Goal: Task Accomplishment & Management: Manage account settings

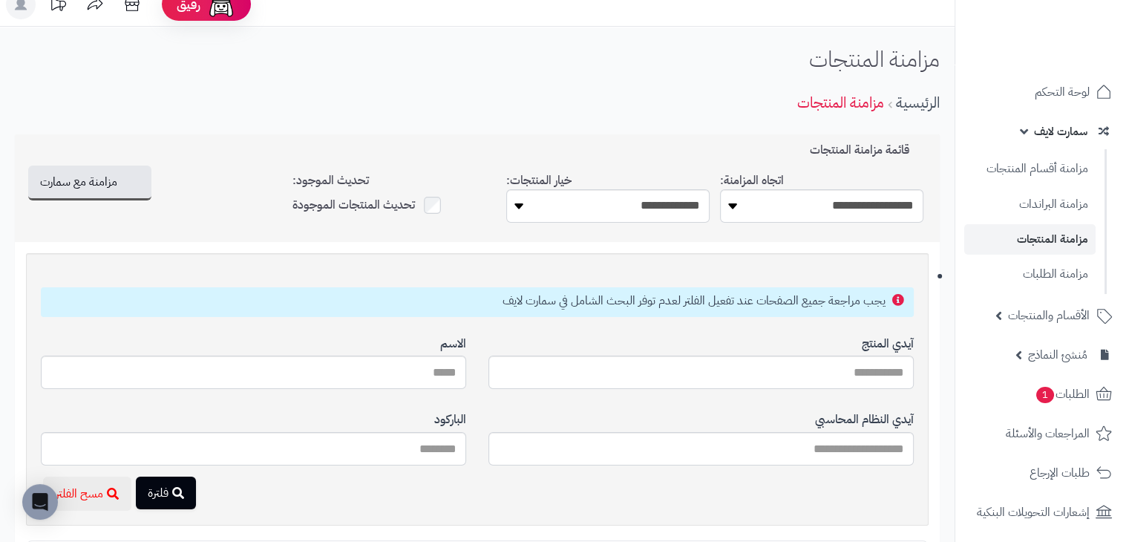
scroll to position [15, 0]
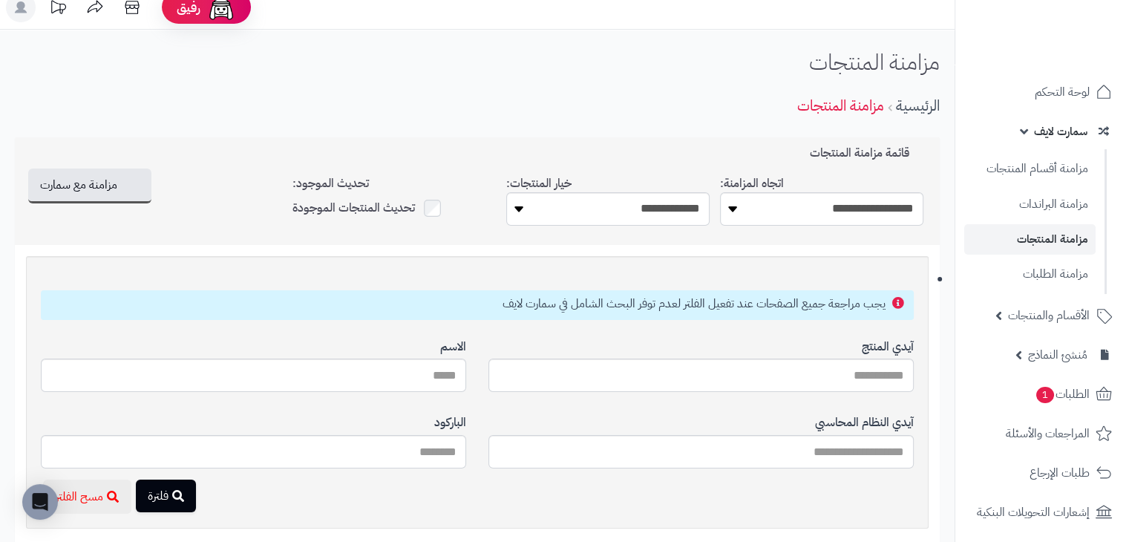
click at [1039, 128] on span "سمارت لايف" at bounding box center [1060, 131] width 53 height 21
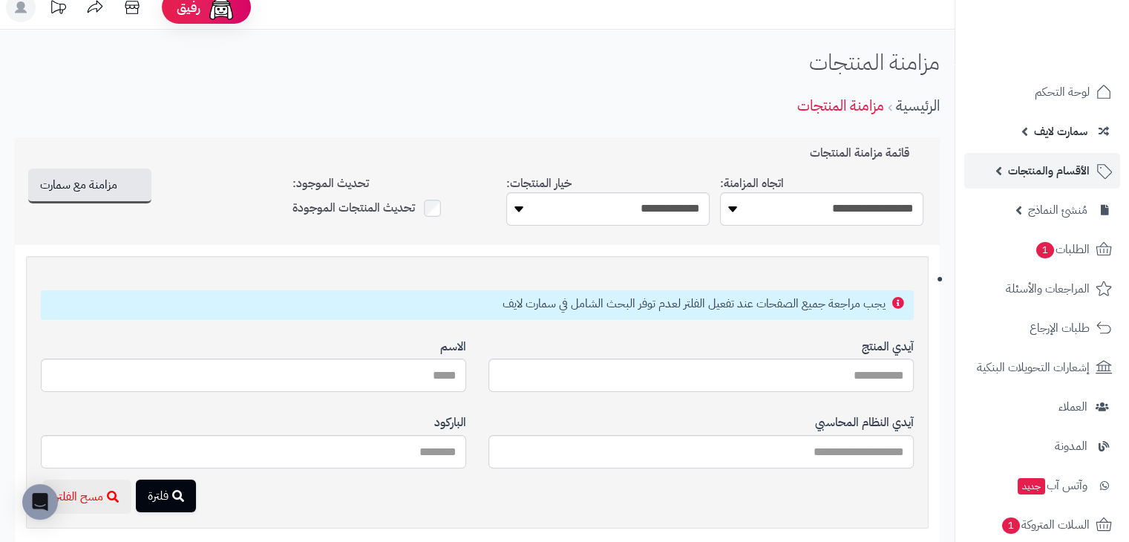
click at [1021, 172] on span "الأقسام والمنتجات" at bounding box center [1049, 170] width 82 height 21
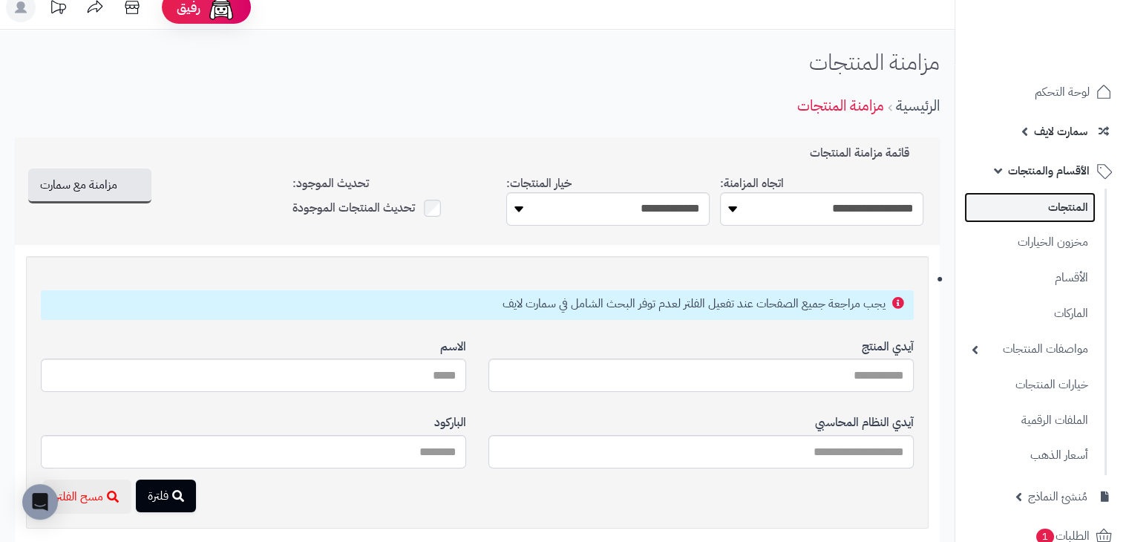
click at [1036, 210] on link "المنتجات" at bounding box center [1030, 207] width 131 height 30
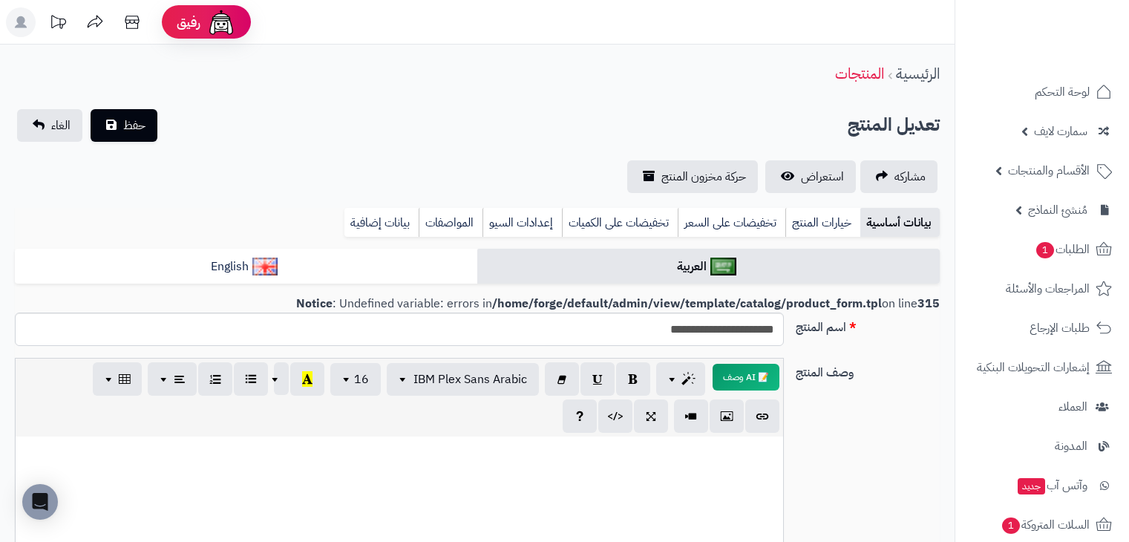
select select
click at [1007, 168] on link "الأقسام والمنتجات" at bounding box center [1043, 171] width 156 height 36
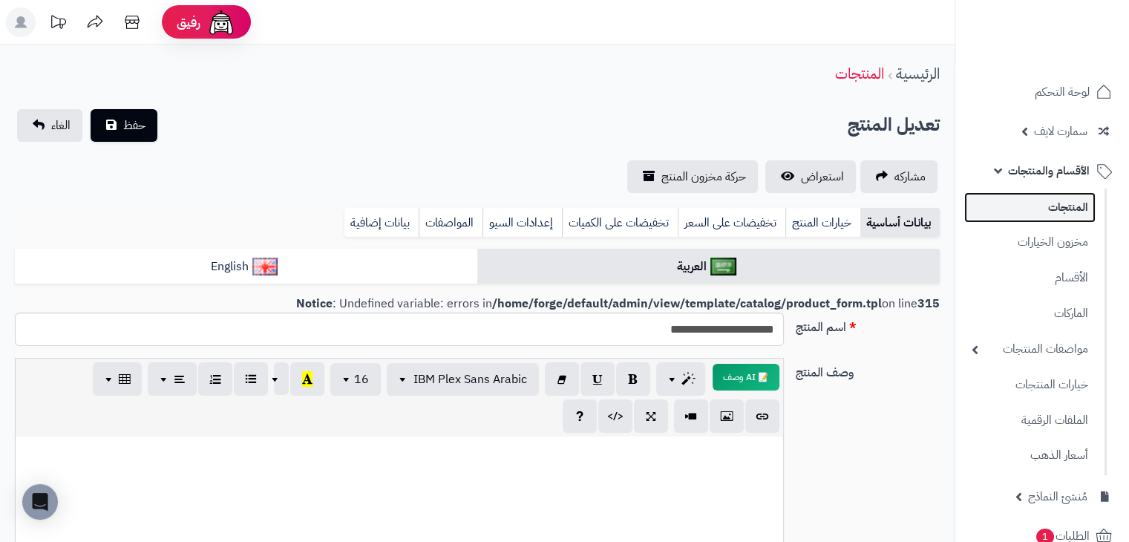
click at [1045, 208] on link "المنتجات" at bounding box center [1030, 207] width 131 height 30
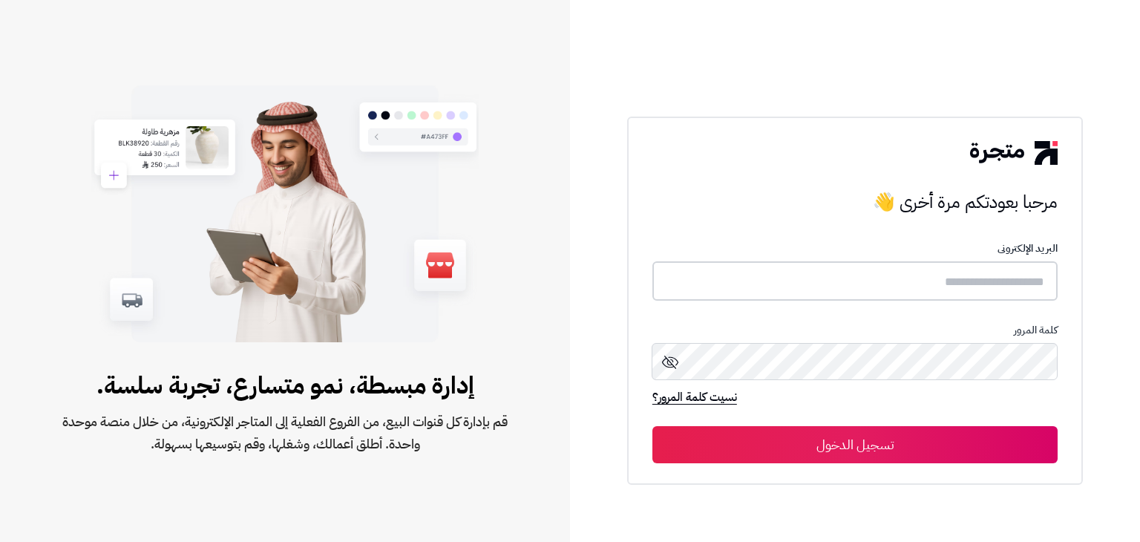
type input "**********"
click at [858, 432] on button "تسجيل الدخول" at bounding box center [855, 443] width 405 height 37
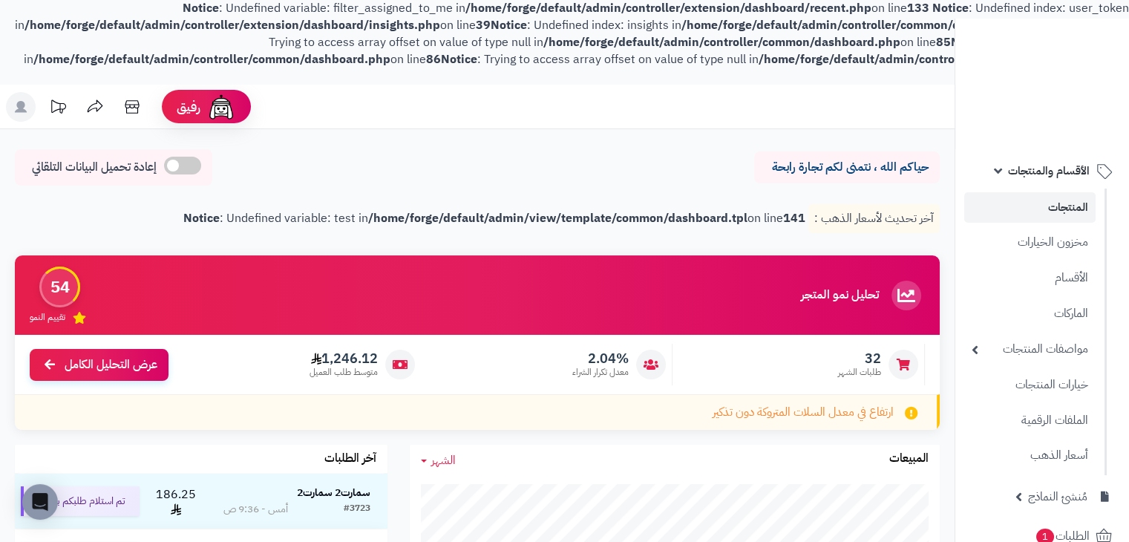
click at [1020, 174] on span "الأقسام والمنتجات" at bounding box center [1049, 170] width 82 height 21
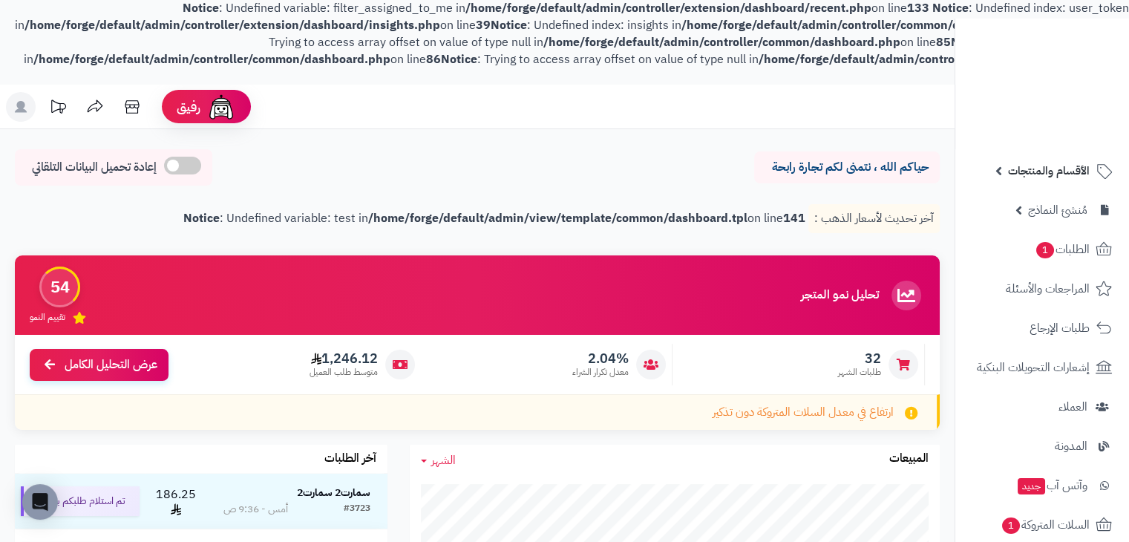
click at [990, 149] on div at bounding box center [1042, 117] width 174 height 65
click at [1002, 166] on link "الأقسام والمنتجات" at bounding box center [1043, 171] width 156 height 36
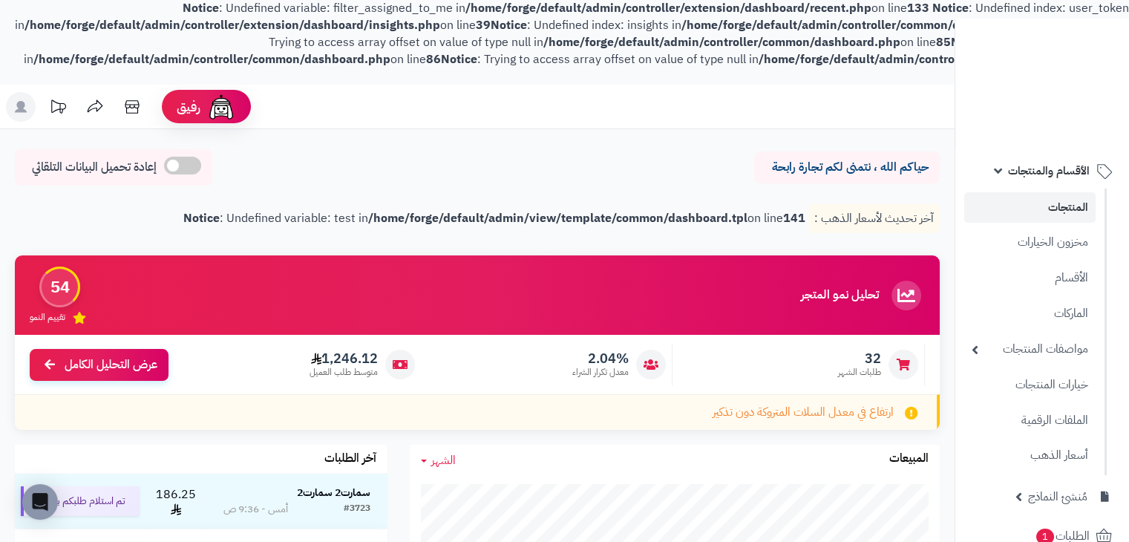
click at [1025, 209] on link "المنتجات" at bounding box center [1030, 207] width 131 height 30
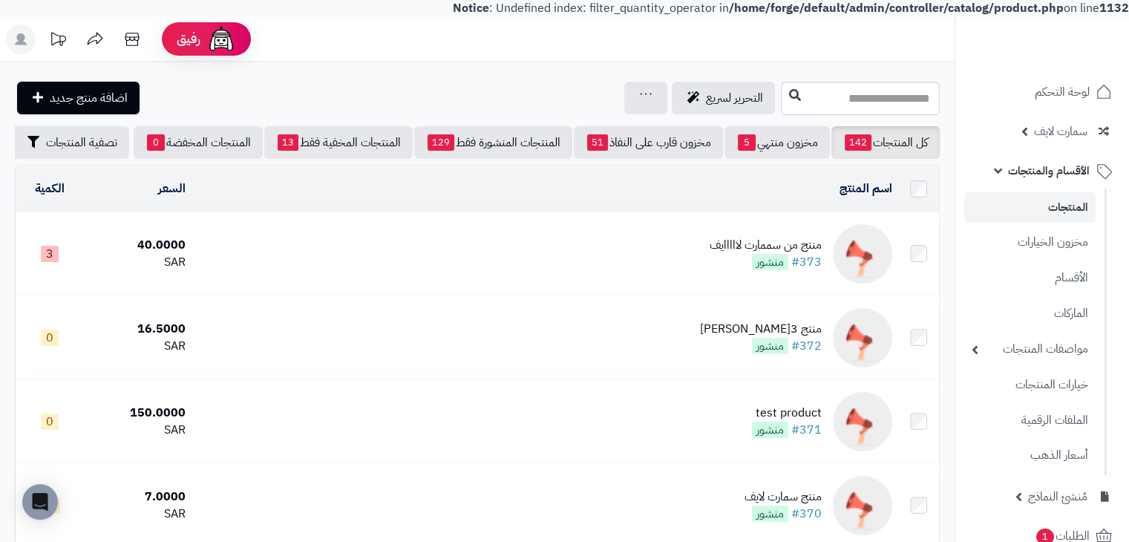
click at [460, 105] on div "التحرير لسريع جرد مخزون المنتجات جرد مخزون الخيارات فقط تعديل أسعار المنتجات ال…" at bounding box center [396, 98] width 763 height 33
click at [1057, 284] on link "الأقسام" at bounding box center [1030, 277] width 131 height 30
click at [1048, 123] on span "سمارت لايف" at bounding box center [1060, 131] width 53 height 21
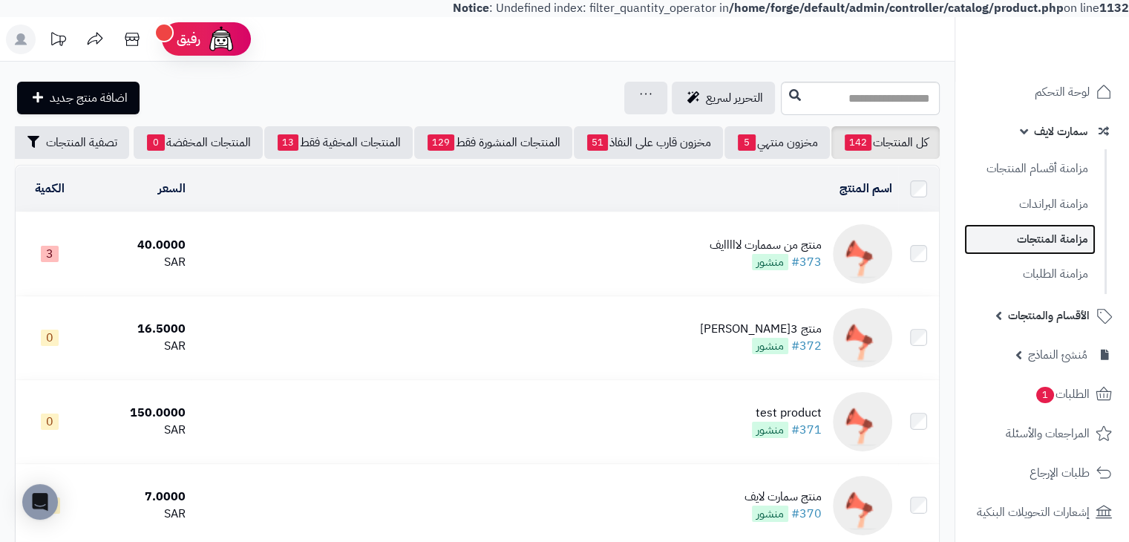
click at [1038, 238] on link "مزامنة المنتجات" at bounding box center [1030, 239] width 131 height 30
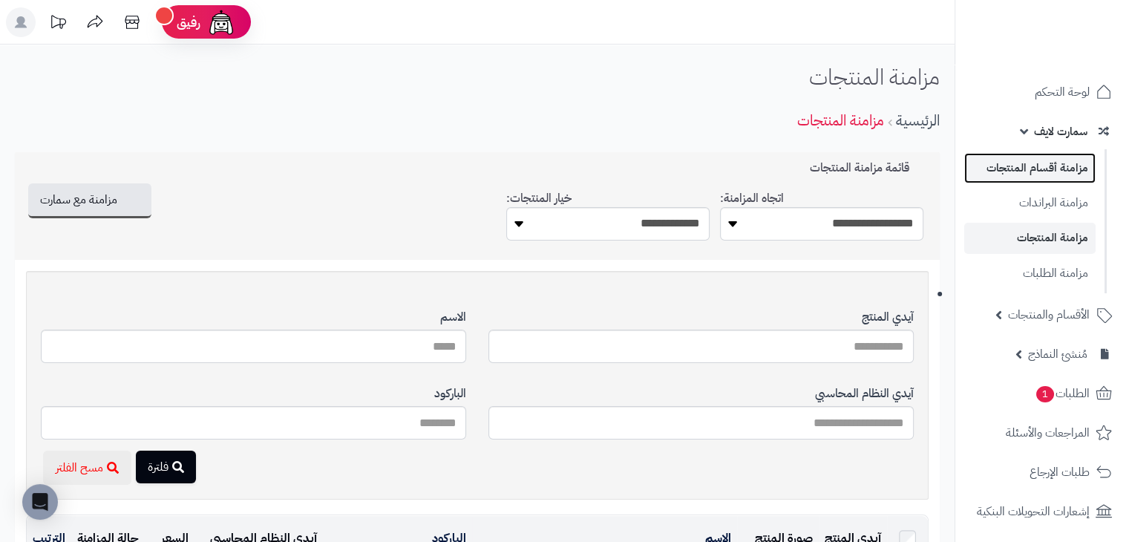
drag, startPoint x: 1043, startPoint y: 164, endPoint x: 1054, endPoint y: 192, distance: 30.1
click at [799, 233] on select "**********" at bounding box center [821, 223] width 203 height 33
select select "*********"
click at [720, 207] on select "**********" at bounding box center [821, 223] width 203 height 33
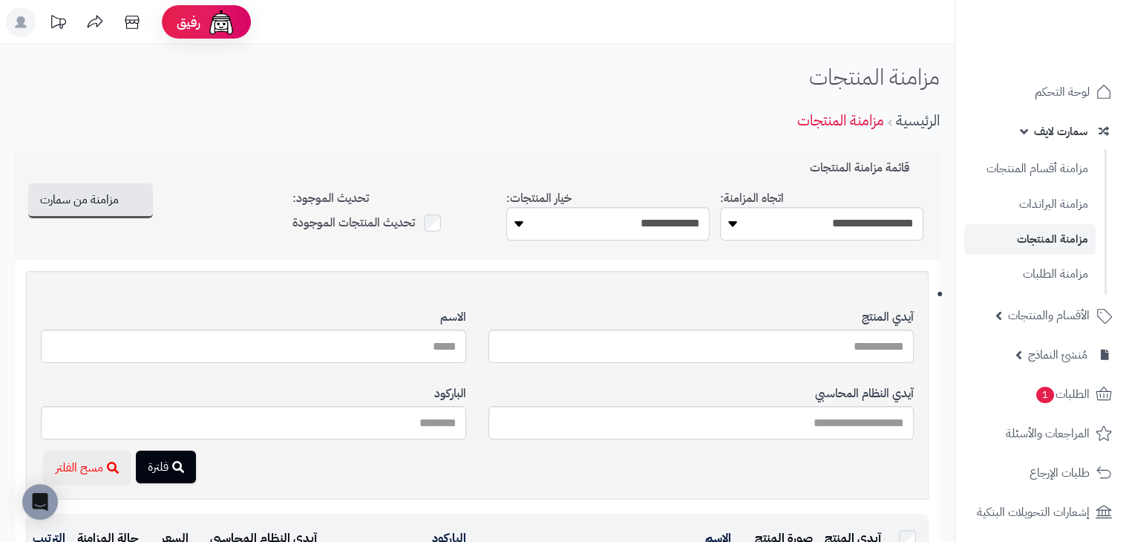
click at [487, 111] on div "الرئيسية مزامنة المنتجات" at bounding box center [477, 120] width 925 height 41
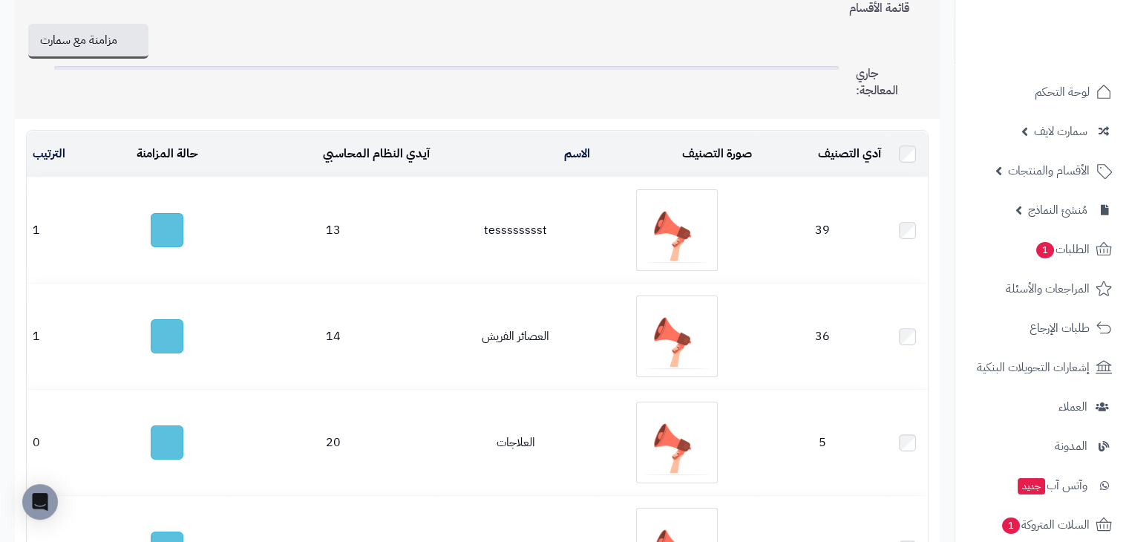
scroll to position [123, 0]
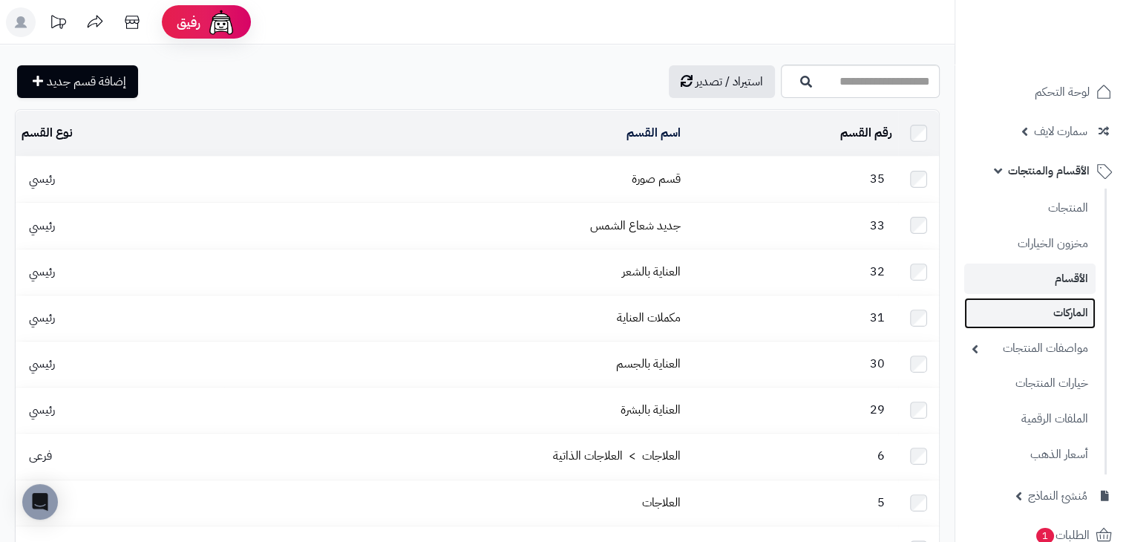
click at [1049, 314] on link "الماركات" at bounding box center [1030, 313] width 131 height 30
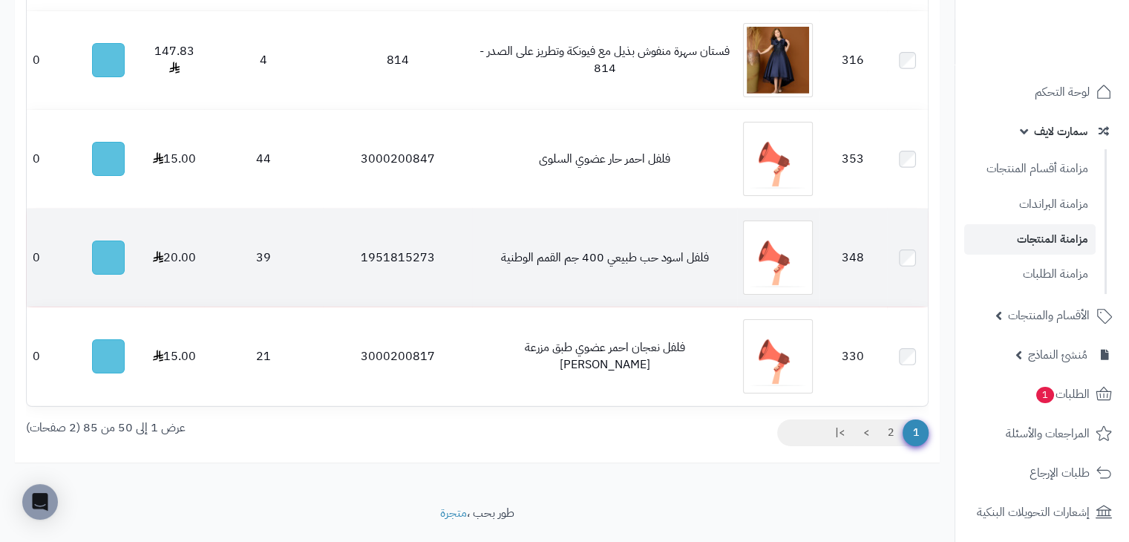
scroll to position [5151, 0]
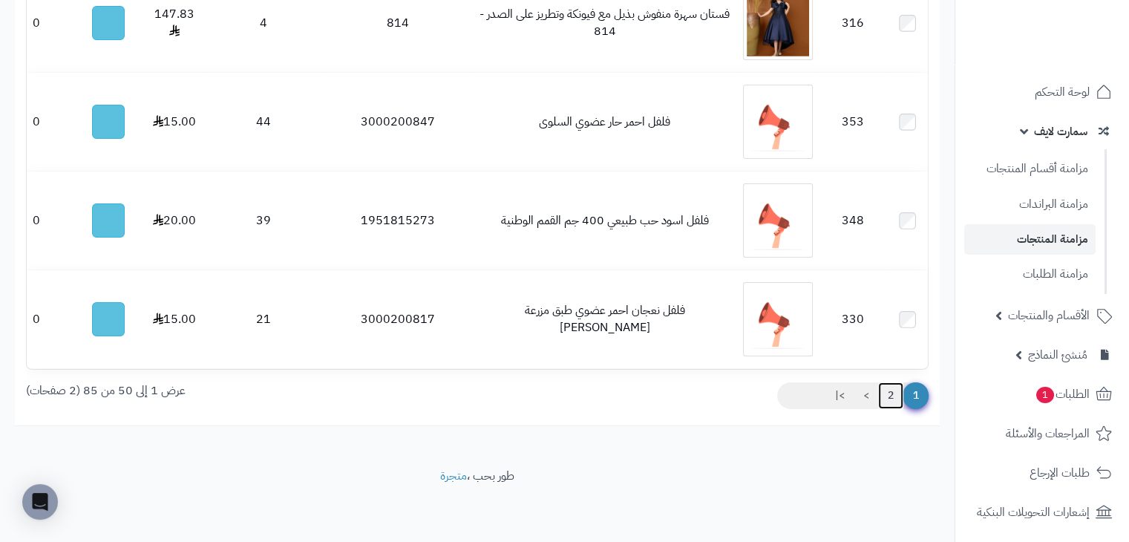
click at [894, 399] on link "2" at bounding box center [890, 395] width 25 height 27
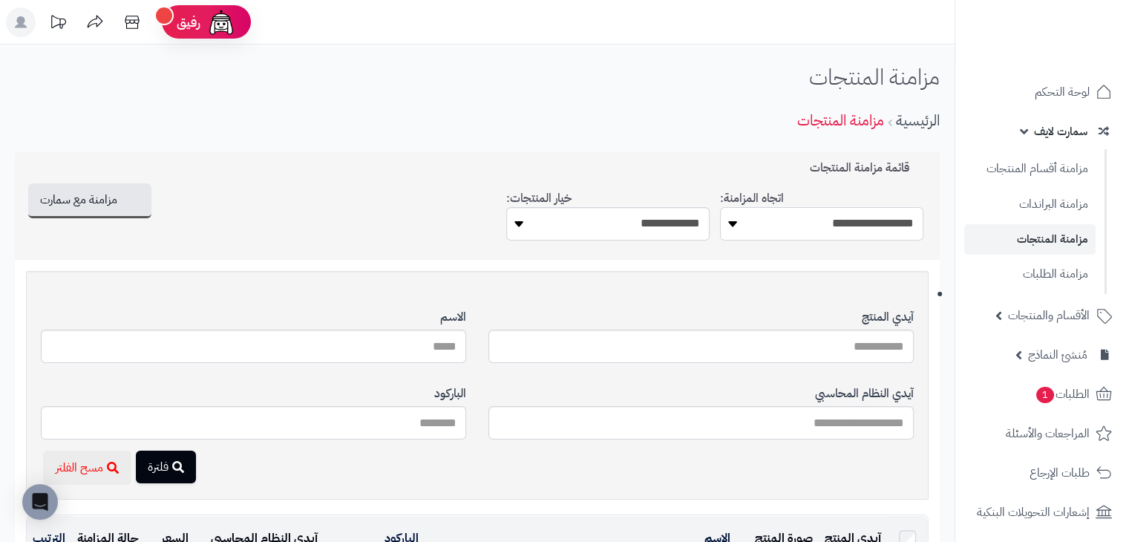
click at [885, 221] on select "**********" at bounding box center [821, 223] width 203 height 33
select select "*********"
click at [720, 207] on select "**********" at bounding box center [821, 223] width 203 height 33
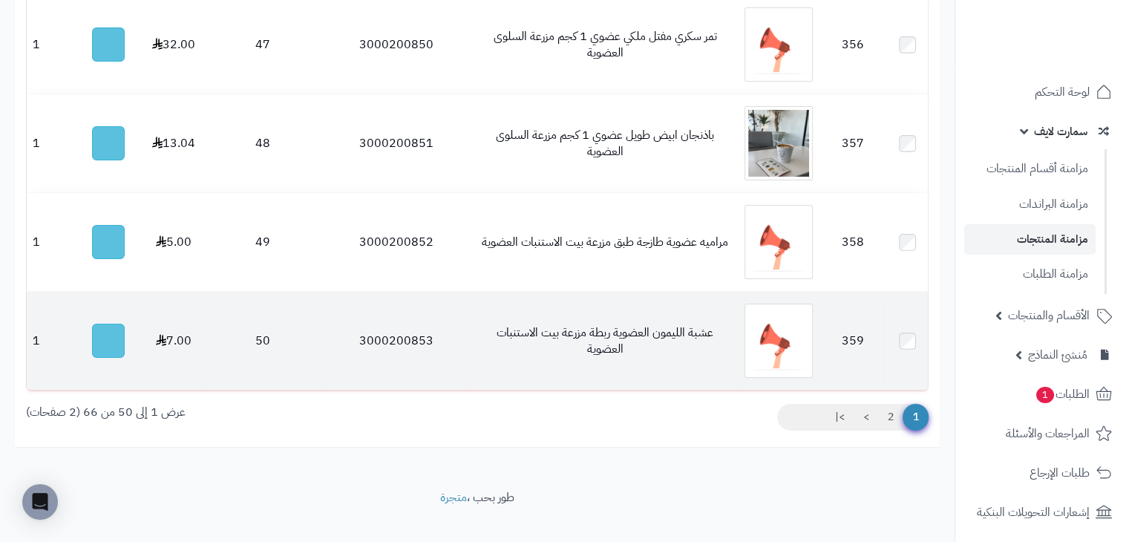
scroll to position [5195, 0]
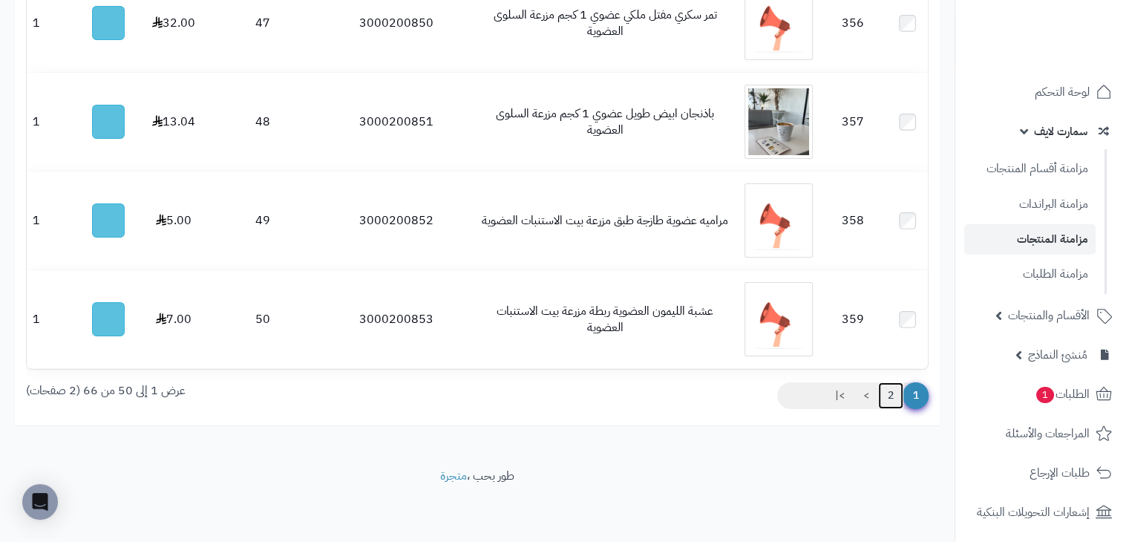
click at [895, 397] on link "2" at bounding box center [890, 395] width 25 height 27
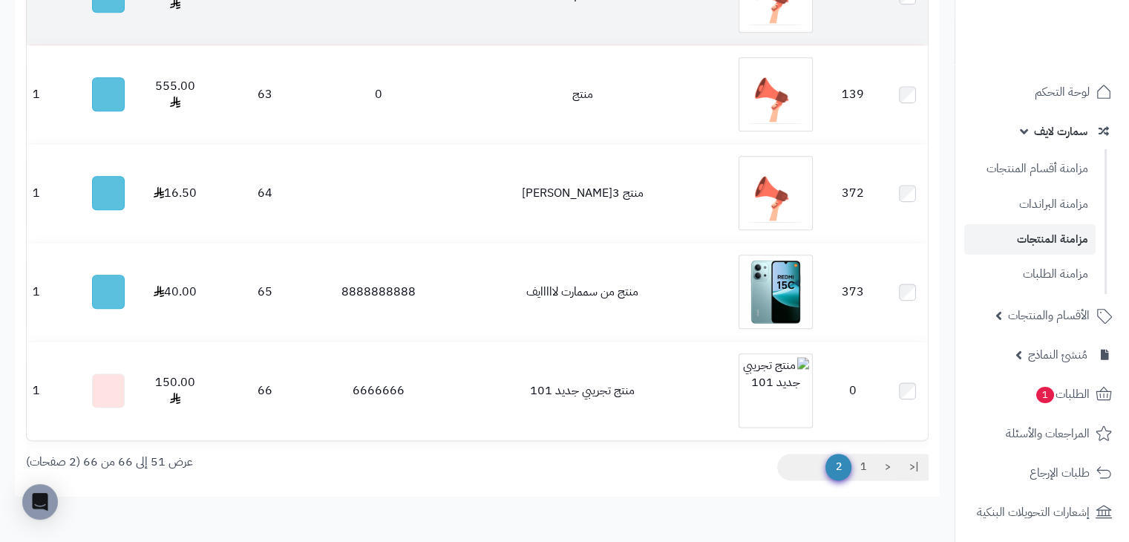
scroll to position [1822, 0]
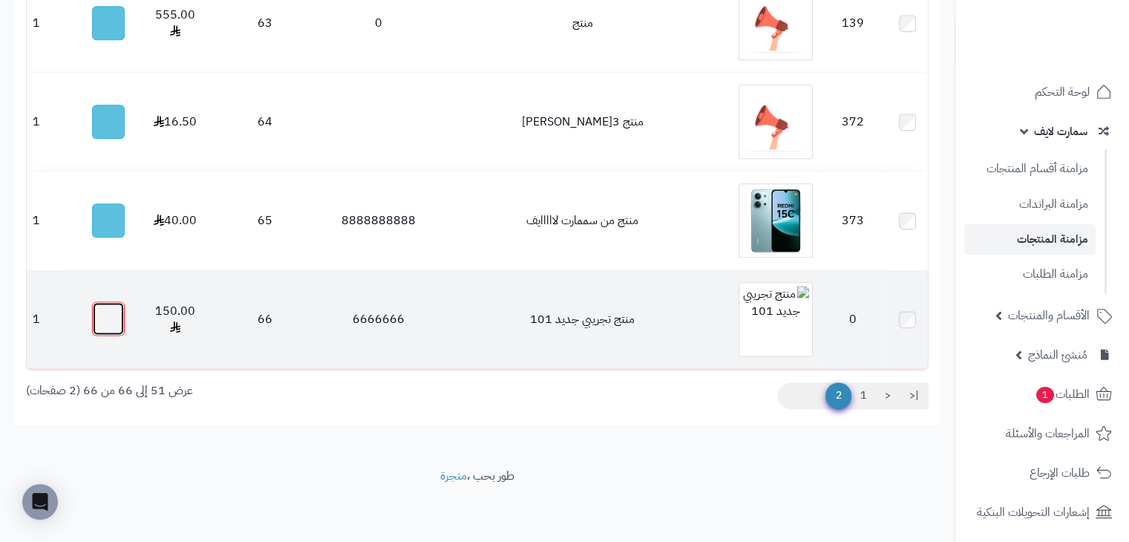
click at [115, 317] on button "button" at bounding box center [108, 318] width 33 height 34
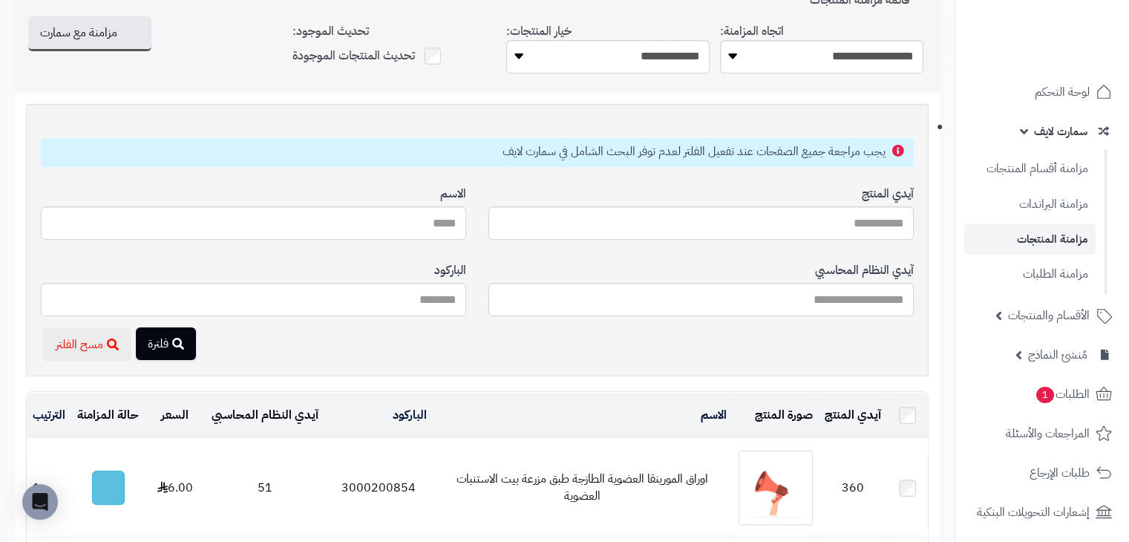
scroll to position [0, 0]
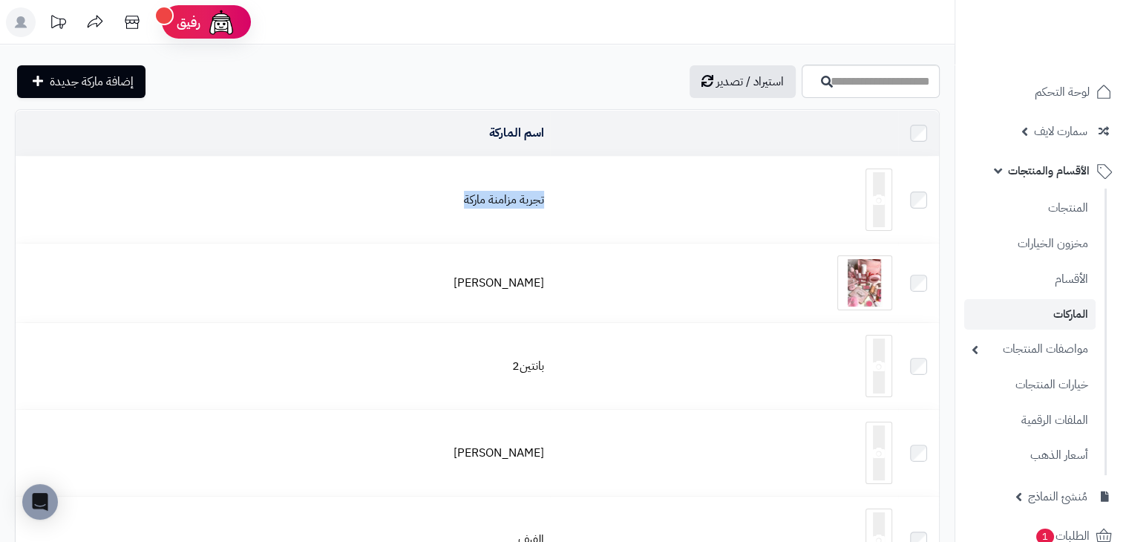
drag, startPoint x: 437, startPoint y: 199, endPoint x: 535, endPoint y: 206, distance: 98.2
click at [535, 206] on tr "تجربة مزامنة ماركة" at bounding box center [478, 200] width 924 height 86
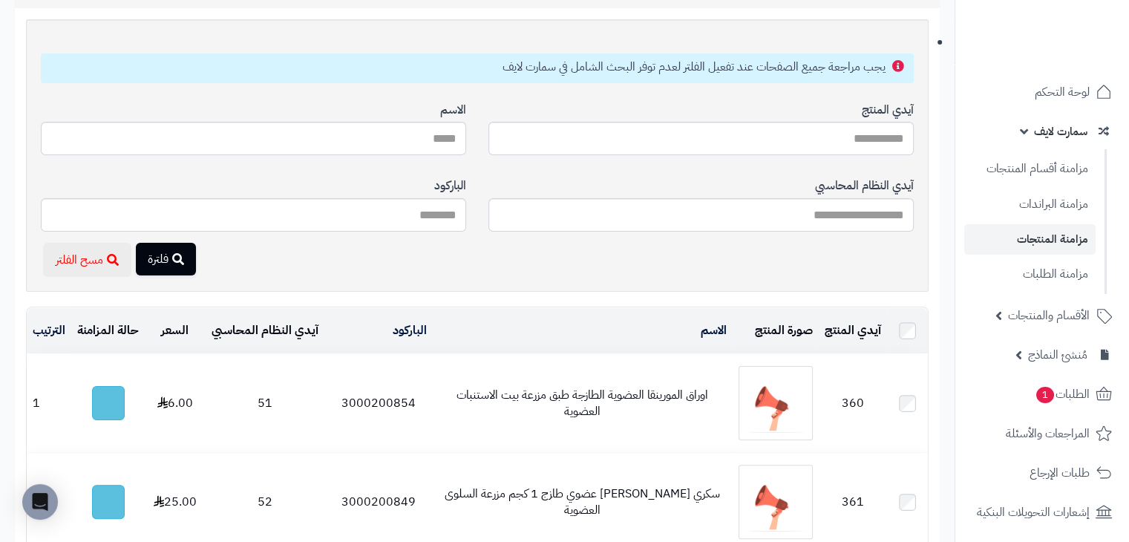
scroll to position [223, 0]
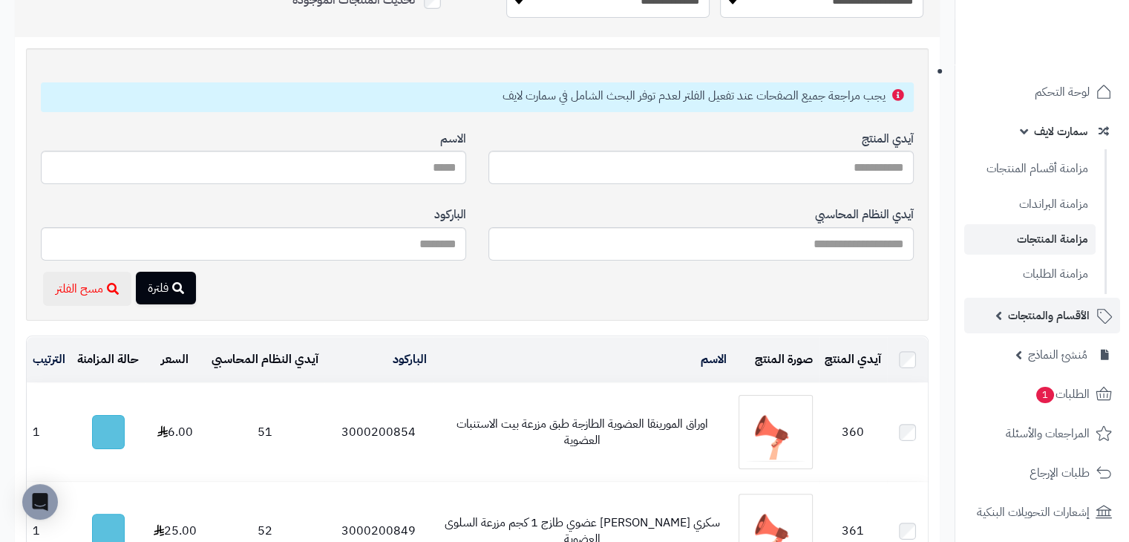
click at [1022, 315] on span "الأقسام والمنتجات" at bounding box center [1049, 315] width 82 height 21
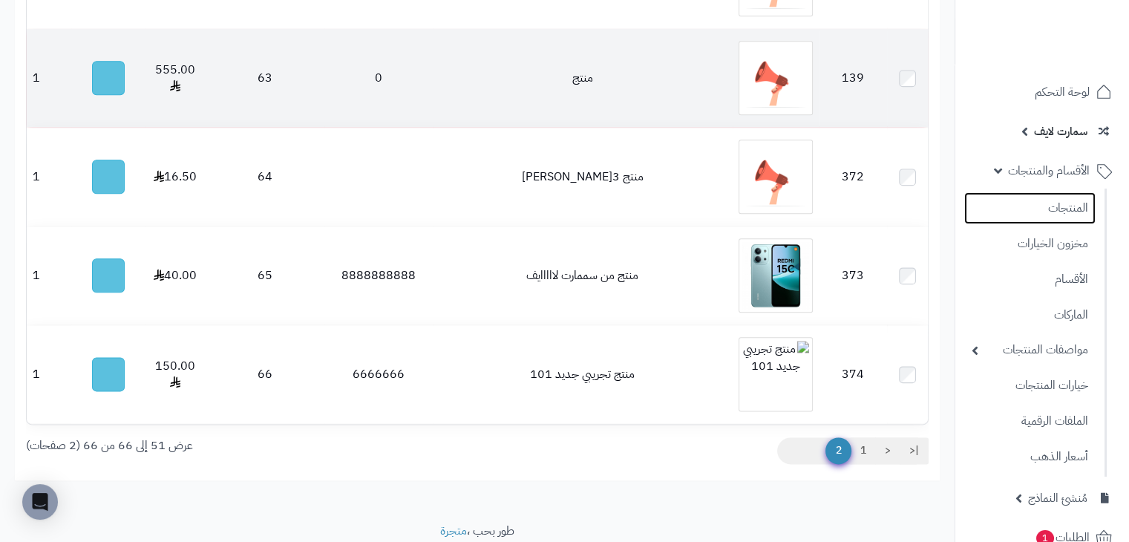
scroll to position [1822, 0]
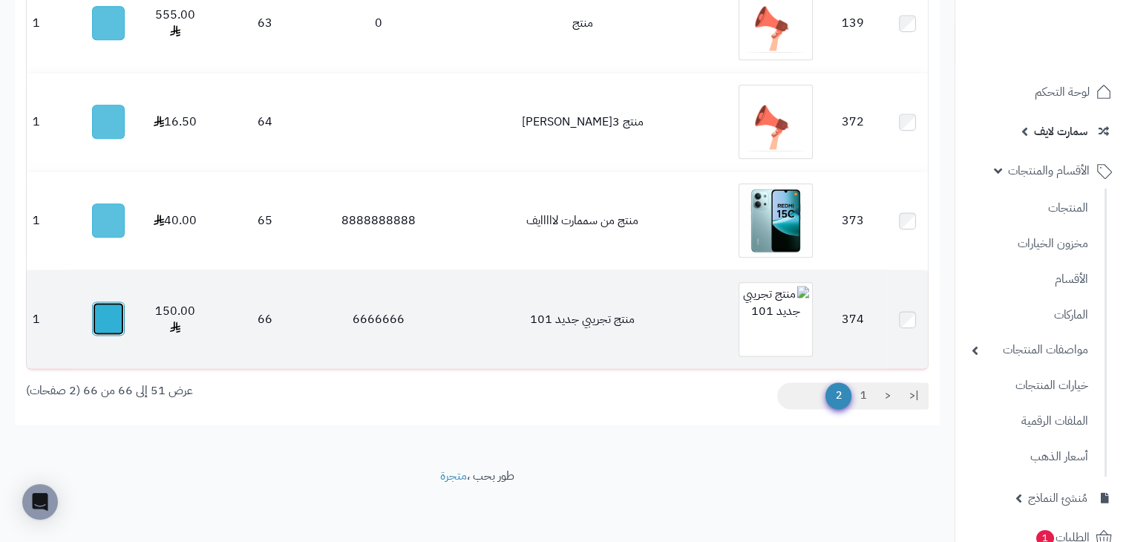
click at [108, 320] on button "button" at bounding box center [108, 318] width 33 height 34
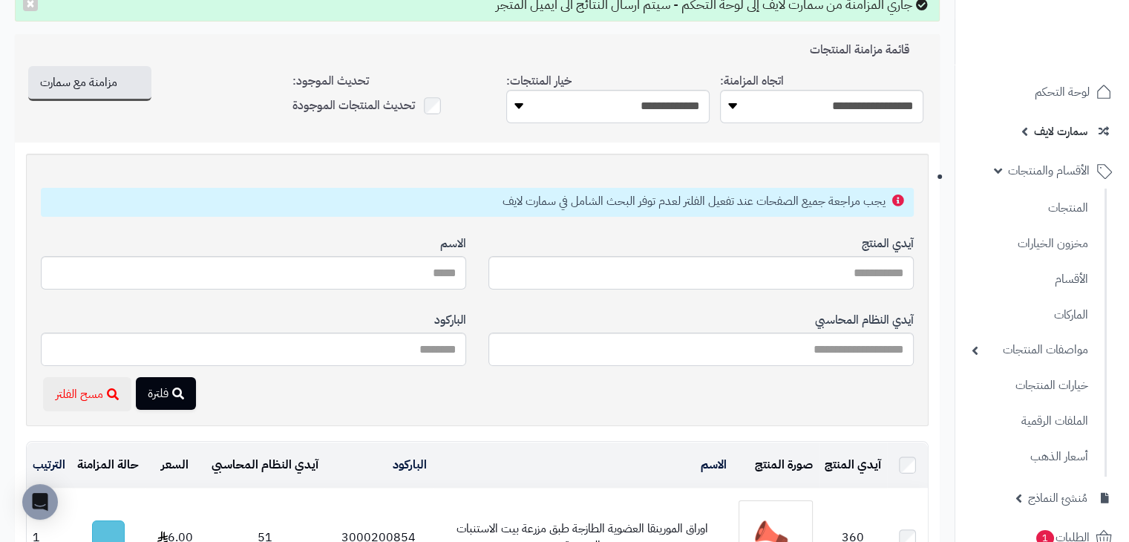
scroll to position [0, 0]
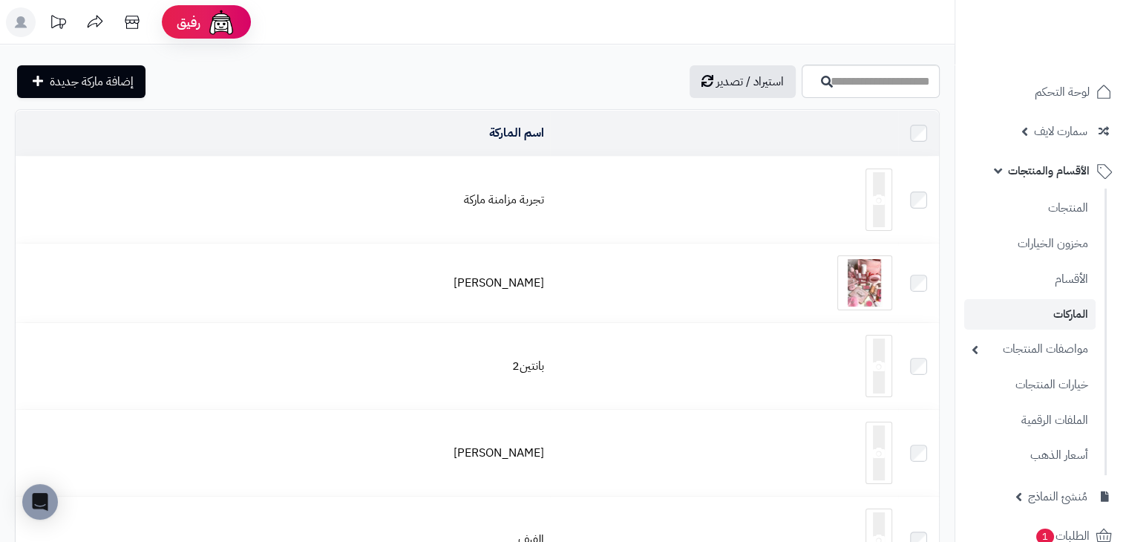
click at [511, 65] on div "استيراد / تصدير إضافة ماركة جديدة" at bounding box center [477, 81] width 955 height 33
click at [1058, 277] on link "الأقسام" at bounding box center [1030, 279] width 131 height 30
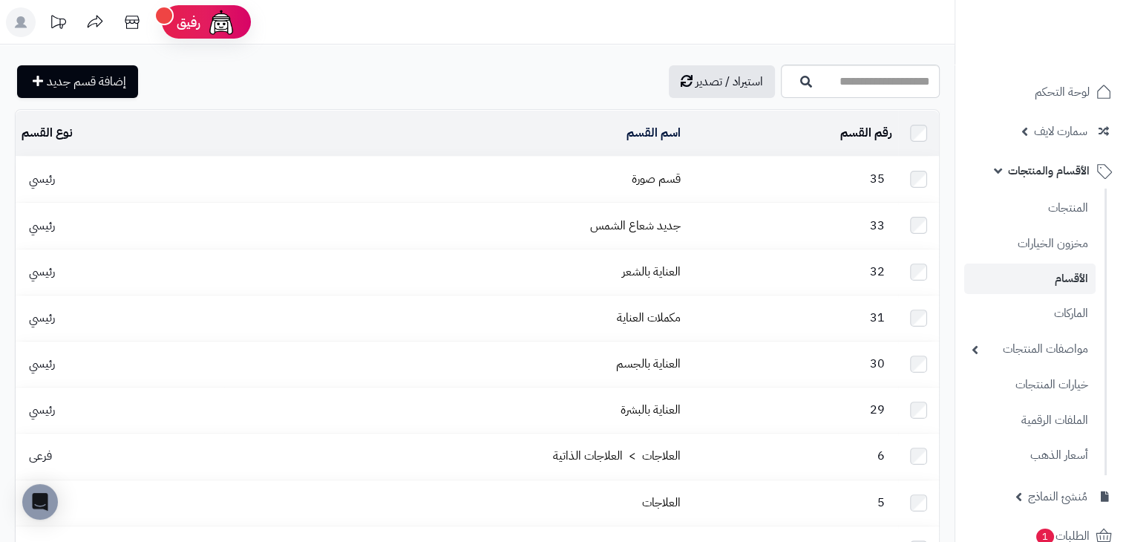
click at [514, 77] on div "استيراد / تصدير إضافة قسم جديد" at bounding box center [396, 81] width 763 height 33
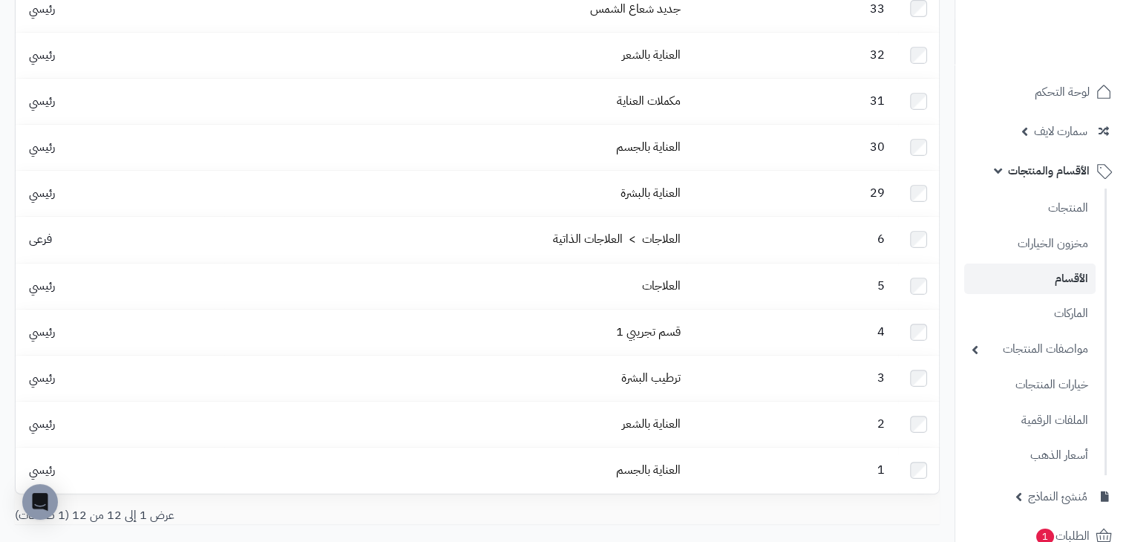
scroll to position [291, 0]
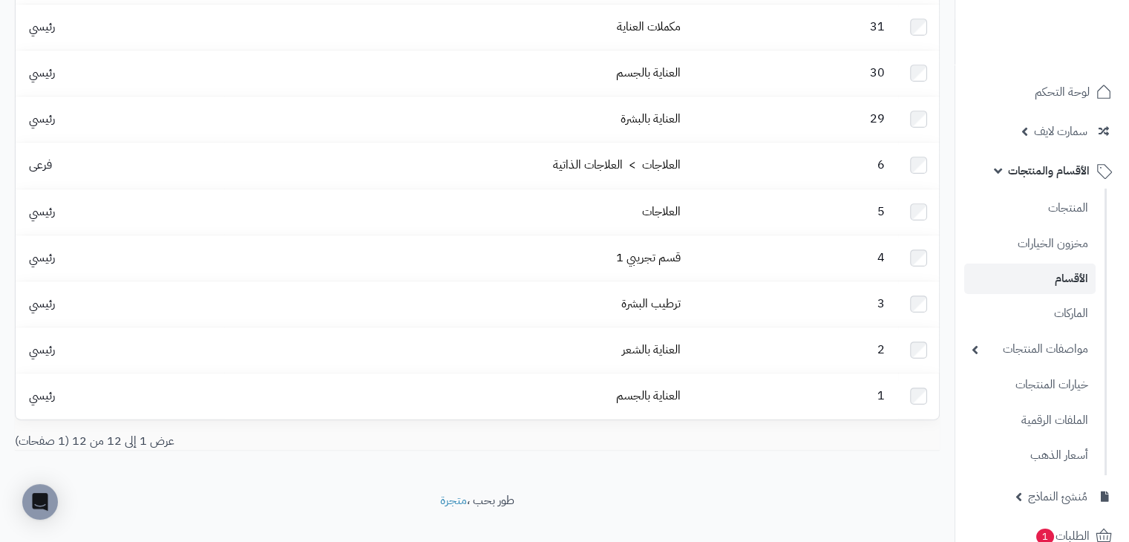
click at [600, 457] on div "استيراد / تصدير إضافة قسم جديد تصفية اسم القسم تصفية رقم القسم المحدد: 0 حذف اس…" at bounding box center [477, 122] width 955 height 739
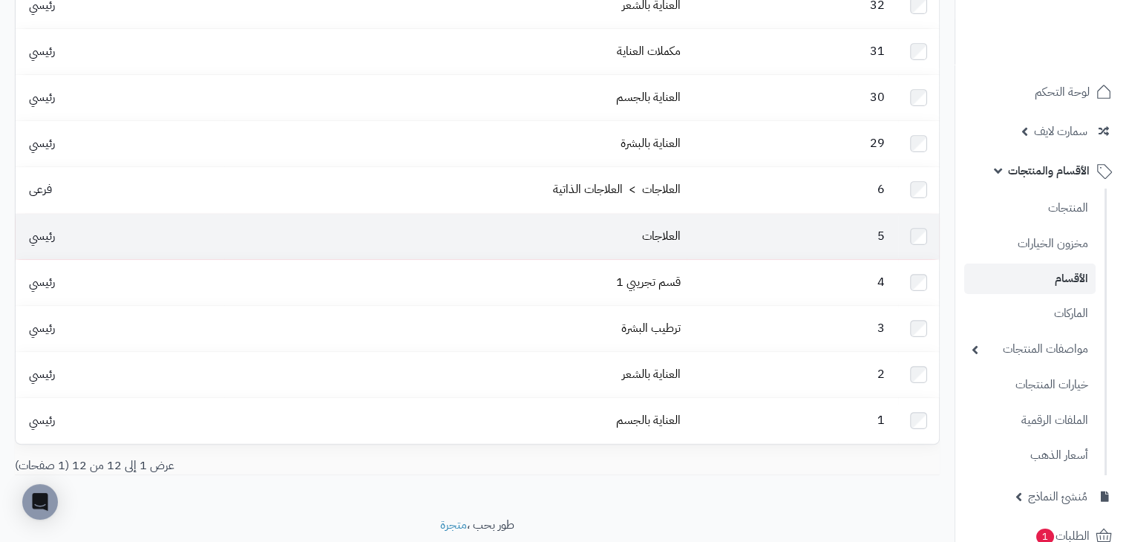
scroll to position [291, 0]
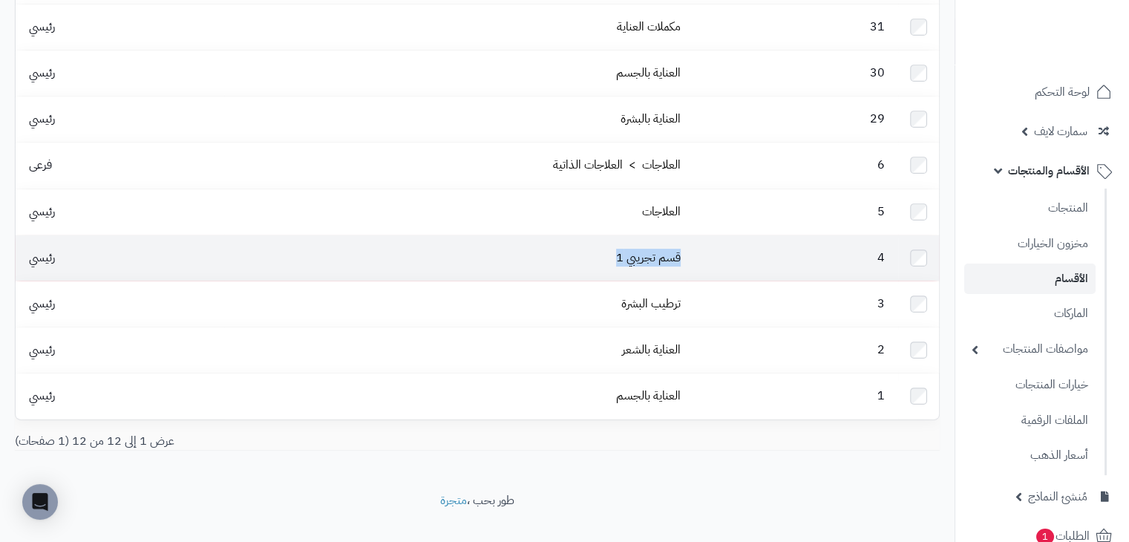
drag, startPoint x: 689, startPoint y: 239, endPoint x: 582, endPoint y: 235, distance: 107.0
click at [582, 235] on tr "4 قسم تجريبي 1 رئيسي" at bounding box center [478, 257] width 924 height 45
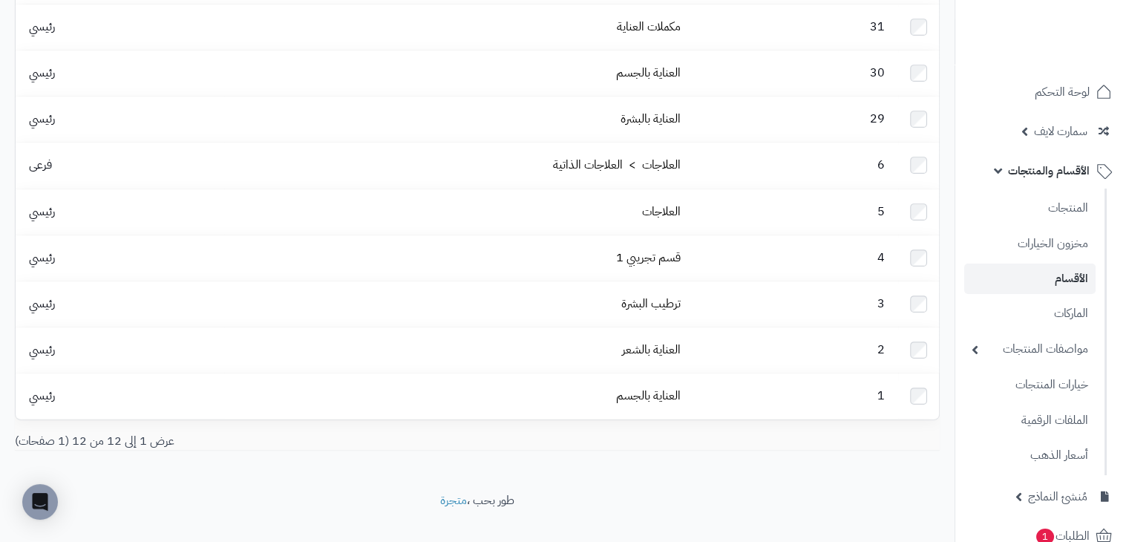
click at [565, 433] on div "عرض 1 إلى 12 من 12 (1 صفحات)" at bounding box center [477, 441] width 947 height 17
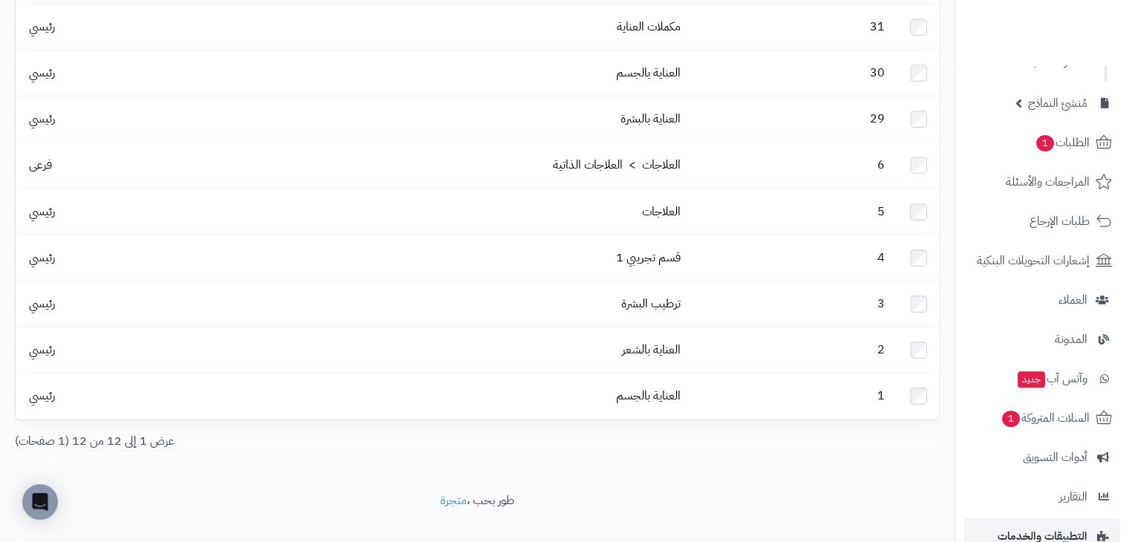
scroll to position [594, 0]
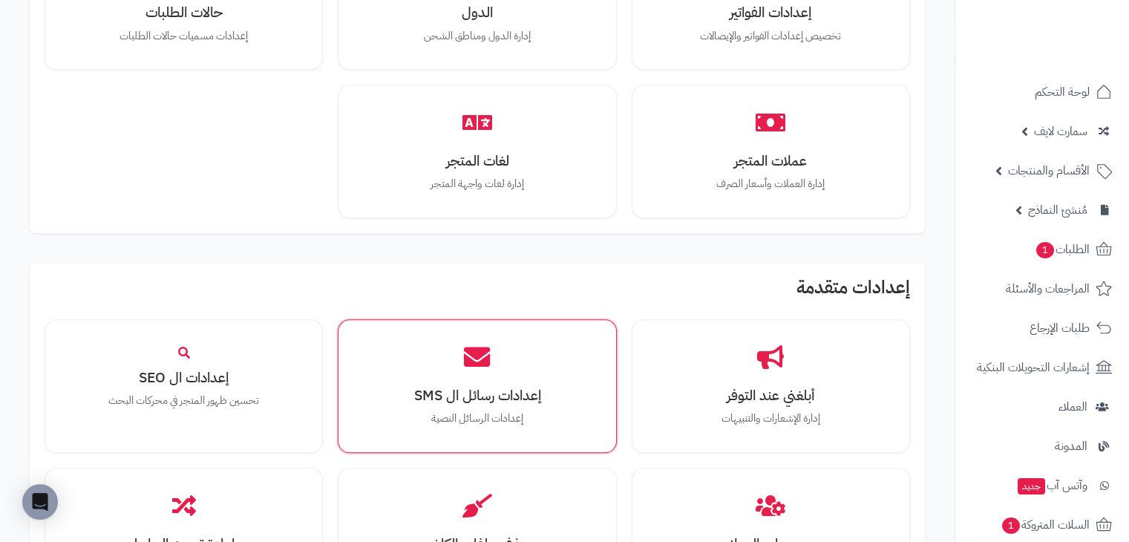
scroll to position [1485, 0]
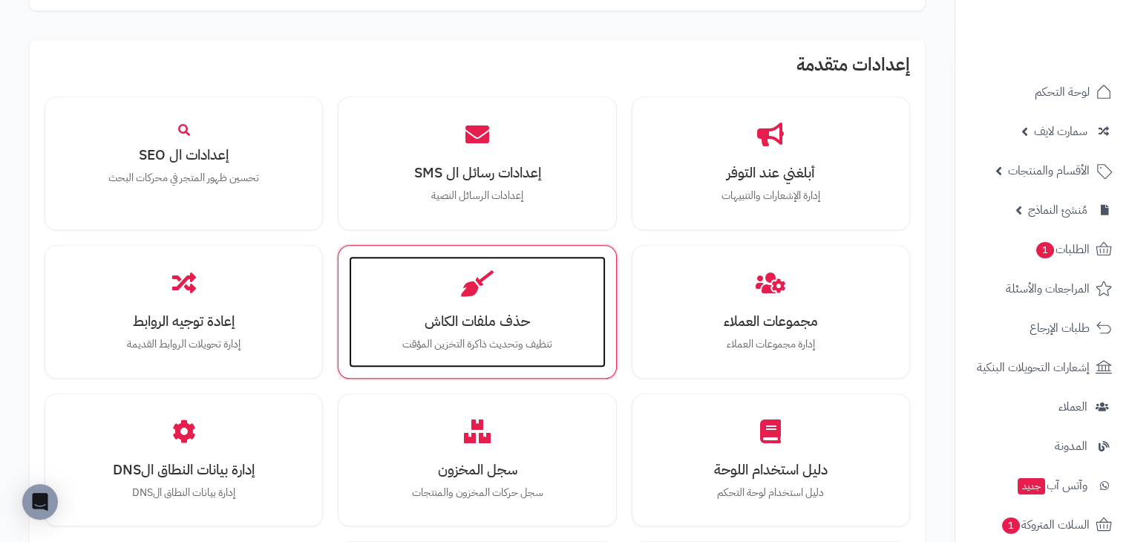
click at [480, 297] on div "حذف ملفات الكاش تنظيف وتحديث ذاكرة التخزين المؤقت" at bounding box center [477, 311] width 256 height 111
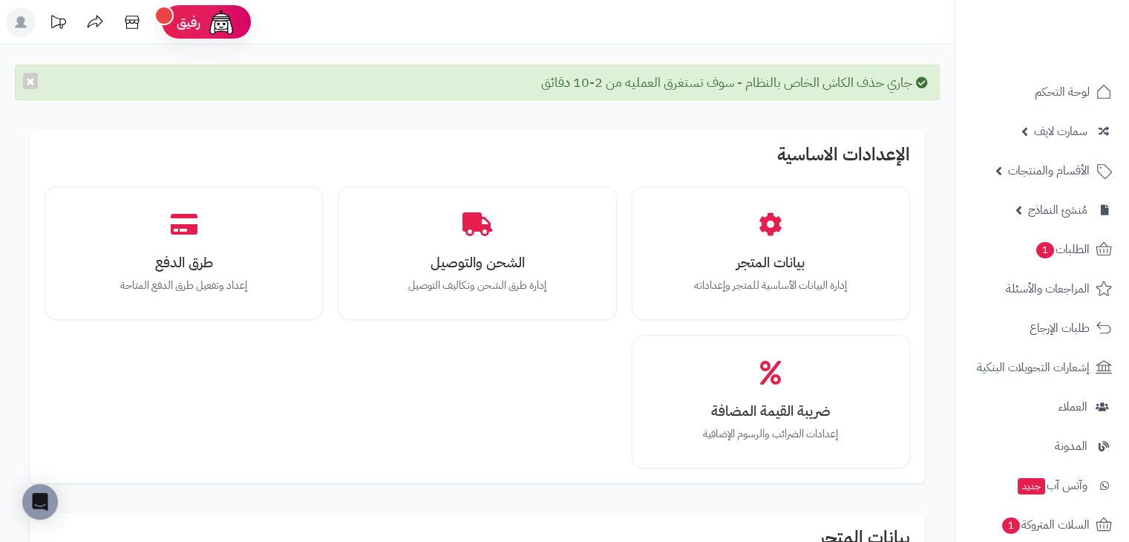
click at [591, 81] on div "جاري حذف الكاش الخاص بالنظام - سوف تستغرق العمليه من 2-10 دقائق ×" at bounding box center [477, 83] width 925 height 36
click at [583, 88] on div "جاري حذف الكاش الخاص بالنظام - سوف تستغرق العمليه من 2-10 دقائق ×" at bounding box center [477, 83] width 925 height 36
click at [1037, 175] on span "الأقسام والمنتجات" at bounding box center [1049, 170] width 82 height 21
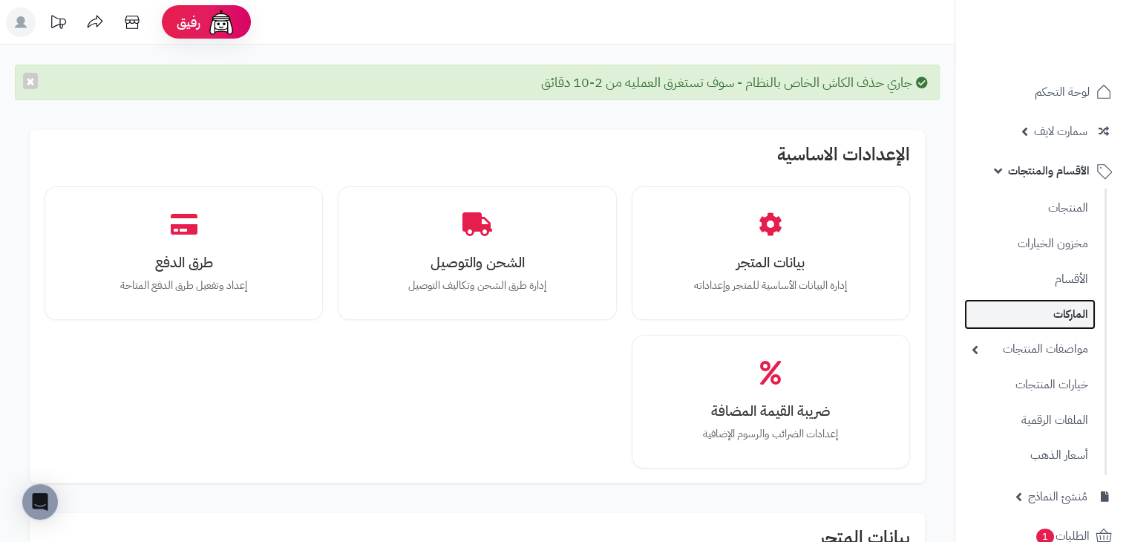
click at [1062, 314] on link "الماركات" at bounding box center [1030, 314] width 131 height 30
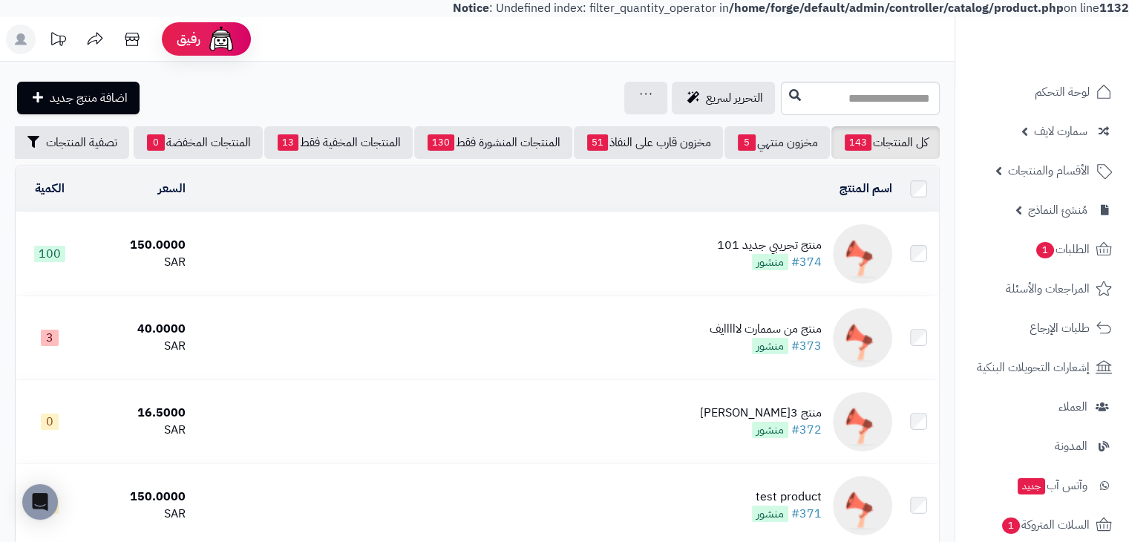
click at [731, 254] on div "منتج تجريبي جديد 101" at bounding box center [769, 245] width 105 height 17
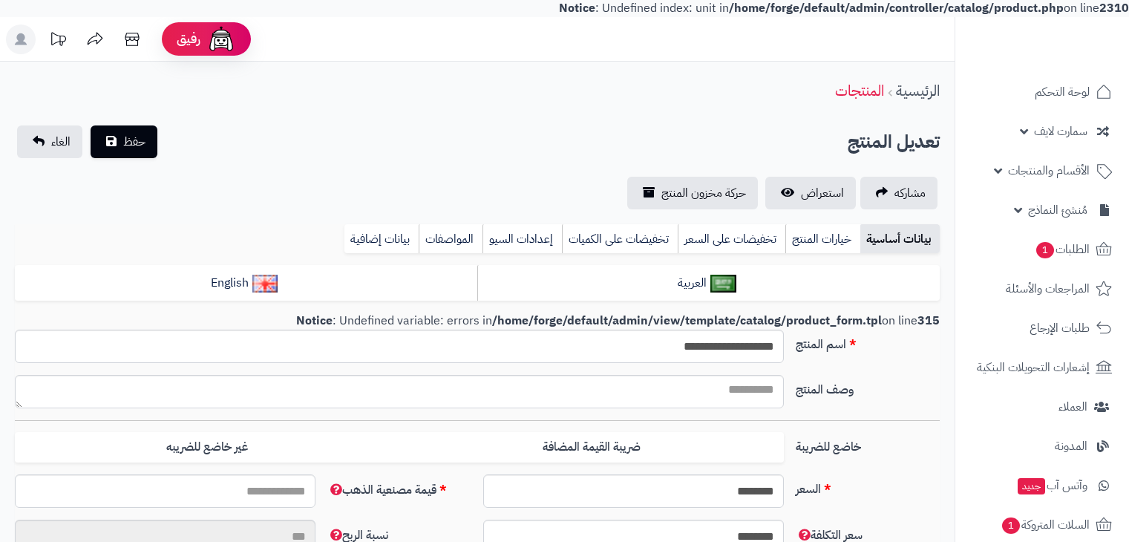
select select
type input "*****"
type input "********"
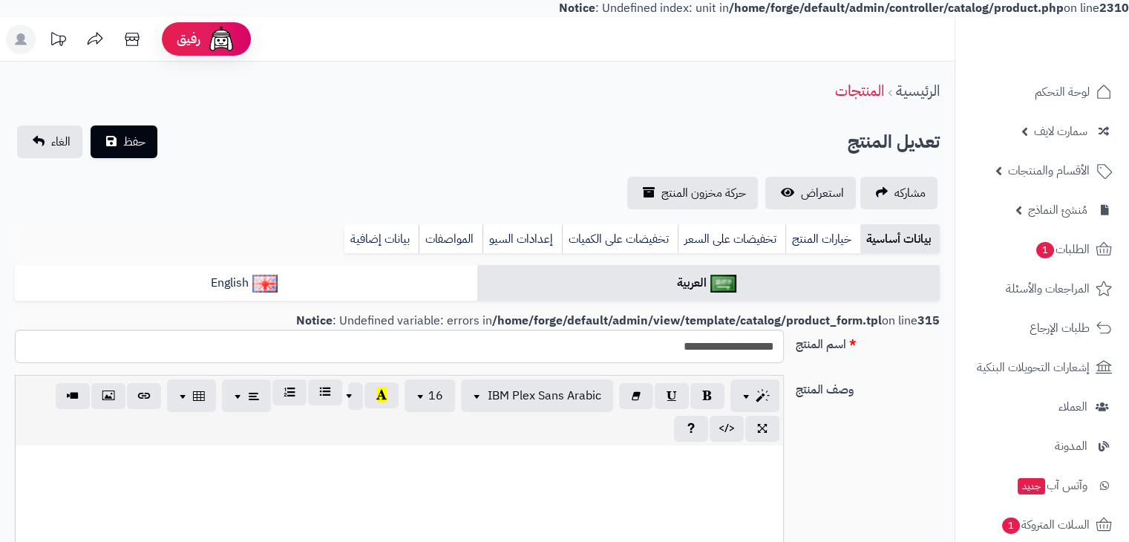
type input "******"
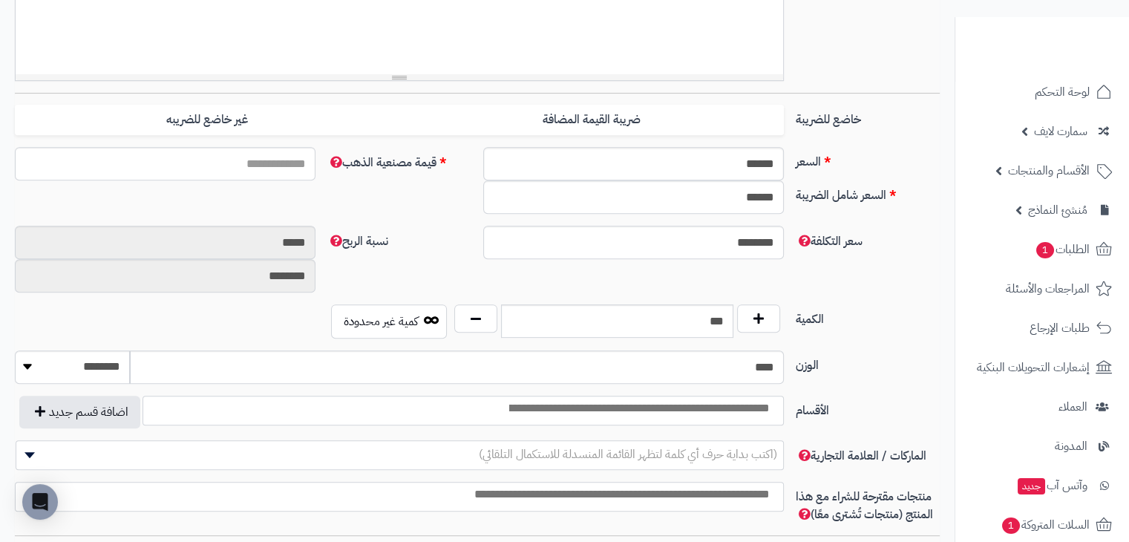
scroll to position [743, 0]
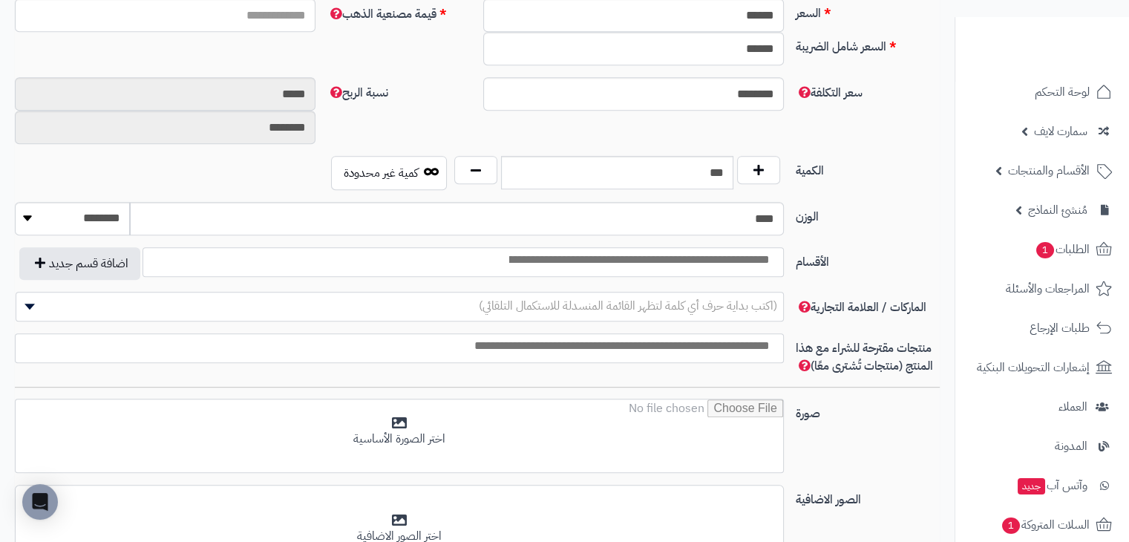
click at [815, 258] on label "الأقسام" at bounding box center [868, 259] width 156 height 24
click at [785, 248] on select "**********" at bounding box center [783, 247] width 1 height 1
click at [815, 258] on label "الأقسام" at bounding box center [868, 259] width 156 height 24
click at [785, 248] on select "**********" at bounding box center [783, 247] width 1 height 1
click at [882, 247] on label "الأقسام" at bounding box center [868, 259] width 156 height 24
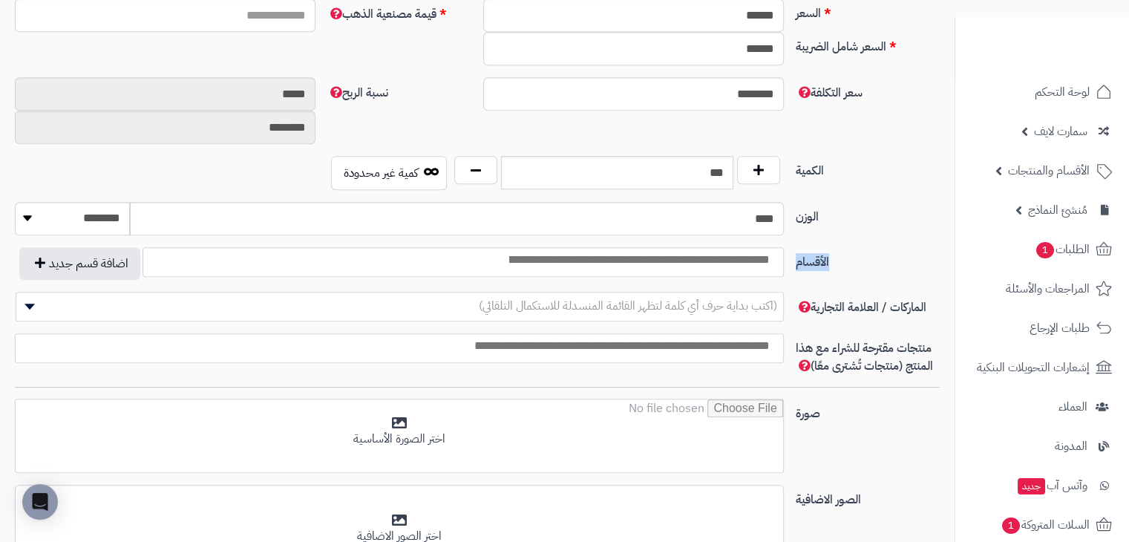
click at [785, 247] on select "**********" at bounding box center [783, 247] width 1 height 1
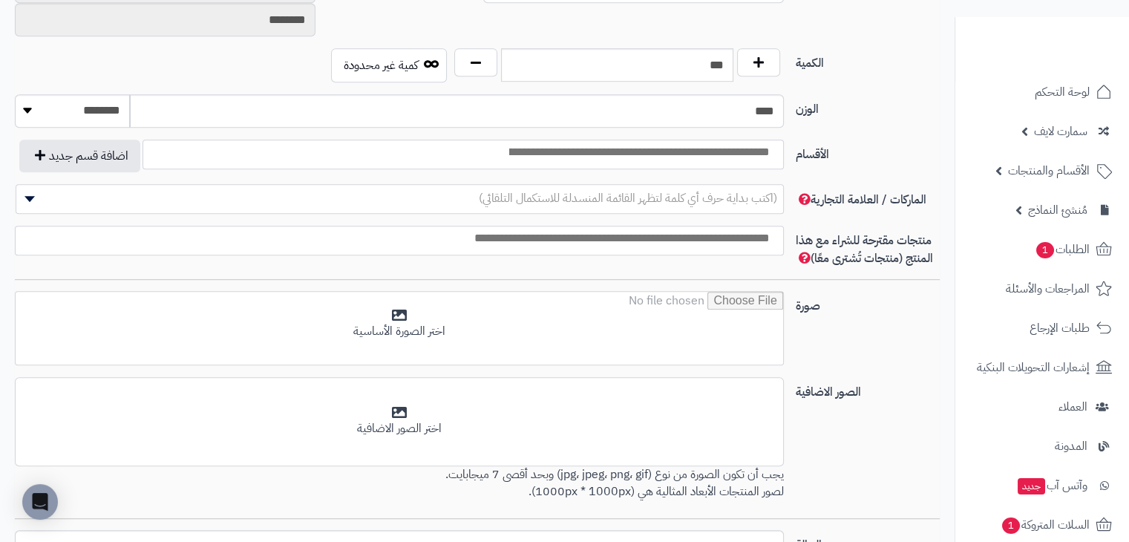
scroll to position [776, 0]
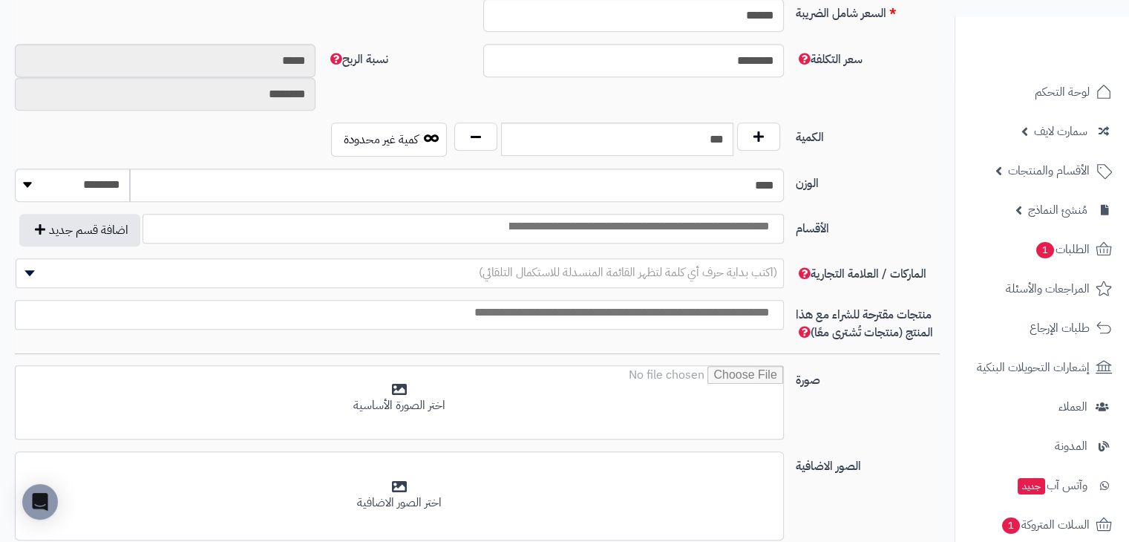
click at [673, 232] on input "search" at bounding box center [638, 226] width 282 height 17
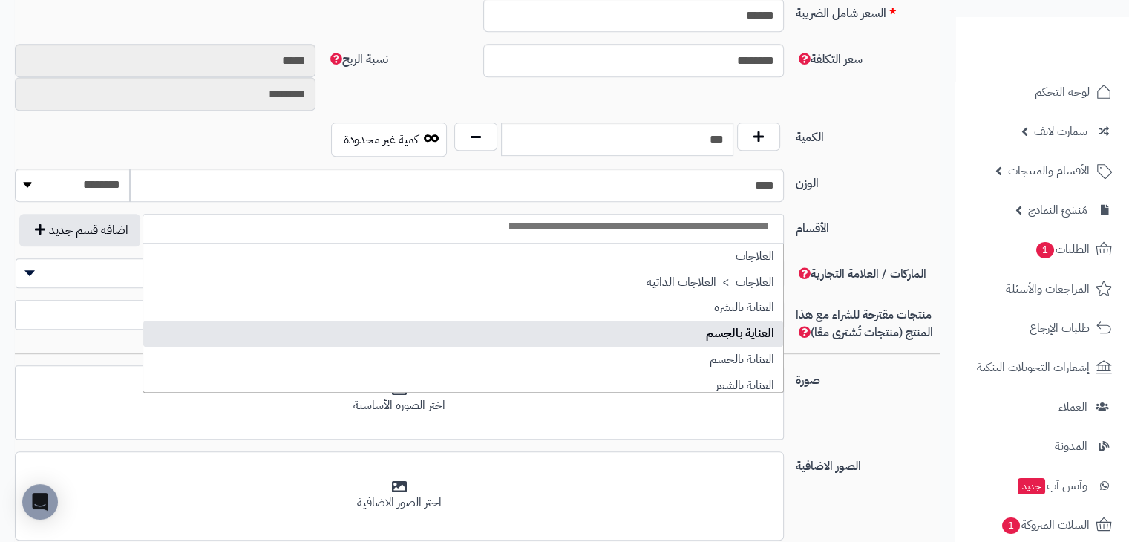
click at [898, 179] on label "الوزن" at bounding box center [868, 181] width 156 height 24
click at [783, 179] on input "****" at bounding box center [456, 185] width 653 height 33
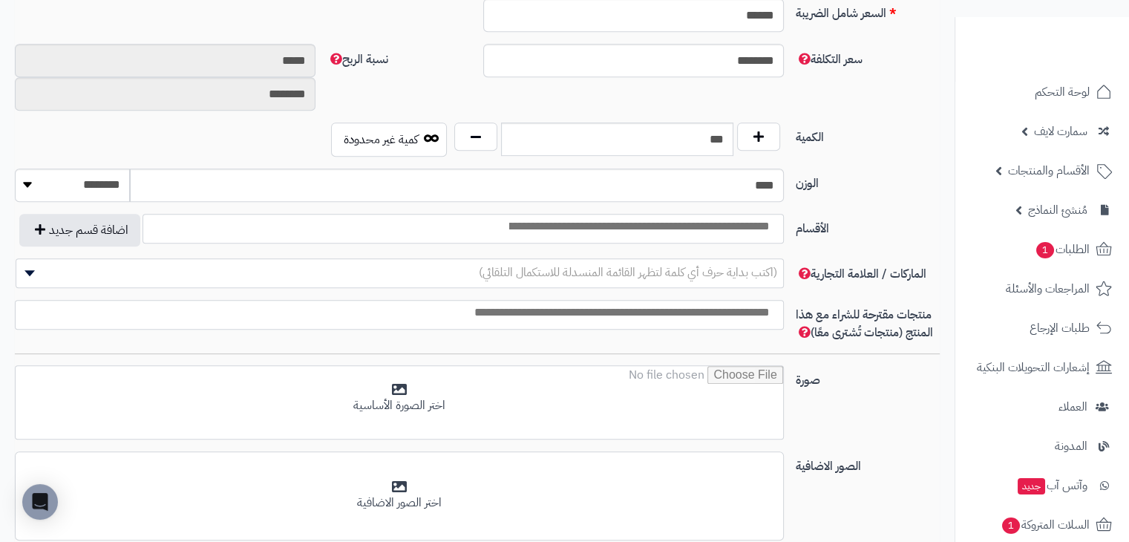
click at [744, 218] on input "search" at bounding box center [638, 226] width 282 height 17
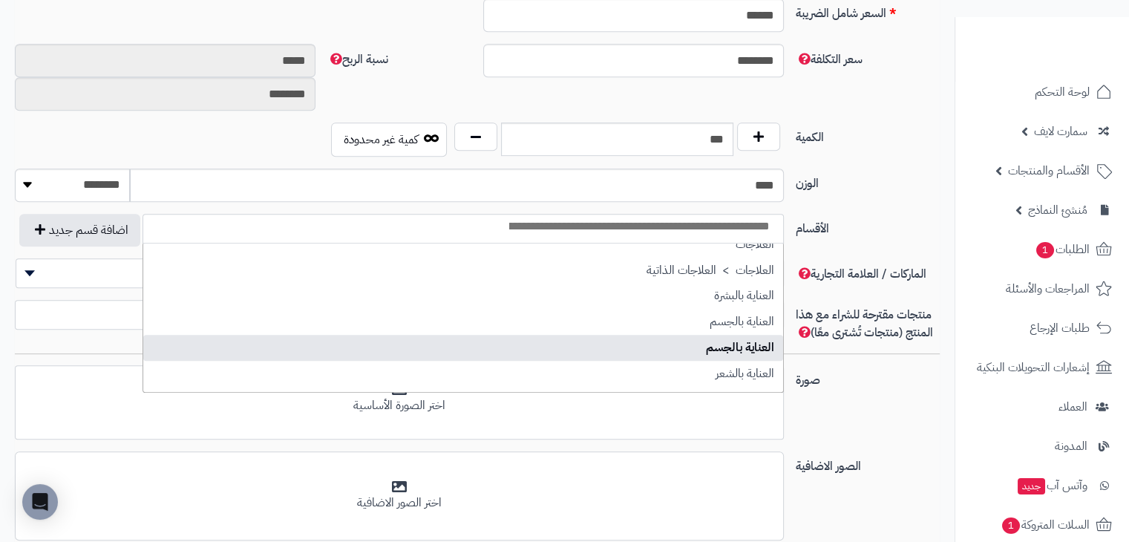
scroll to position [0, 0]
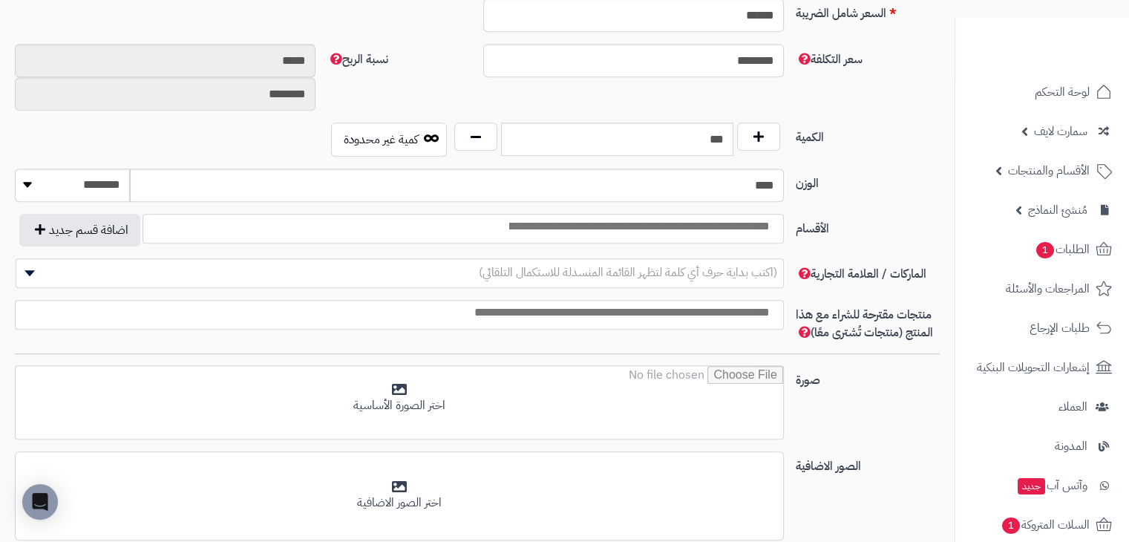
click at [848, 195] on div "الوزن **** ******** **** ***** *****" at bounding box center [477, 191] width 937 height 45
click at [734, 268] on span "(اكتب بداية حرف أي كلمة لتظهر القائمة المنسدلة للاستكمال التلقائي)" at bounding box center [628, 273] width 298 height 18
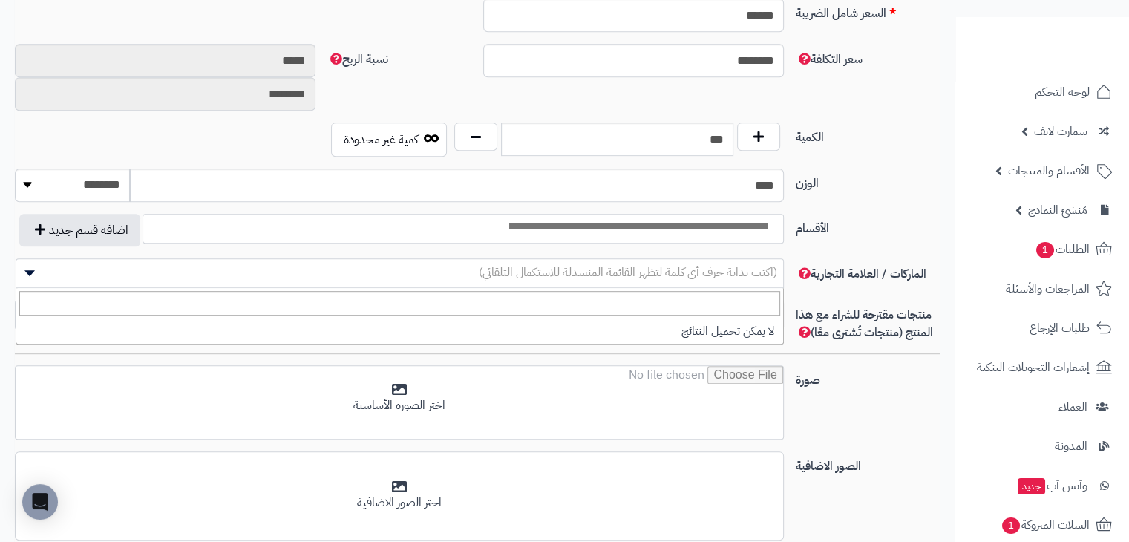
click at [882, 228] on label "الأقسام" at bounding box center [868, 226] width 156 height 24
click at [785, 215] on select "**********" at bounding box center [783, 213] width 1 height 1
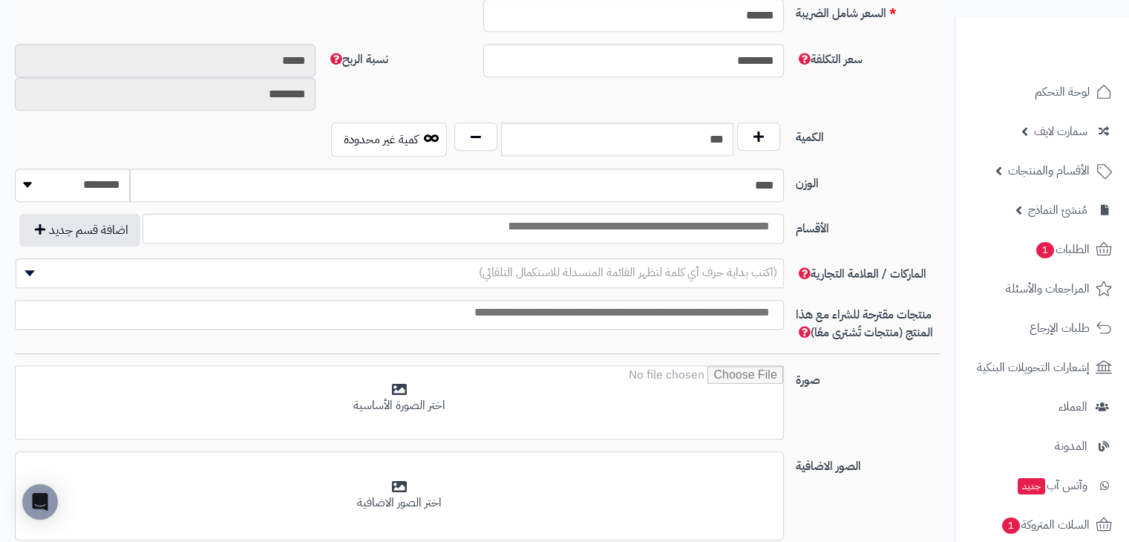
click at [744, 274] on span "(اكتب بداية حرف أي كلمة لتظهر القائمة المنسدلة للاستكمال التلقائي)" at bounding box center [628, 273] width 298 height 18
click at [829, 290] on div "الماركات / العلامة التجارية (اكتب بداية حرف أي كلمة لتظهر القائمة المنسدلة للاس…" at bounding box center [477, 279] width 937 height 42
click at [719, 310] on input "search" at bounding box center [396, 312] width 768 height 17
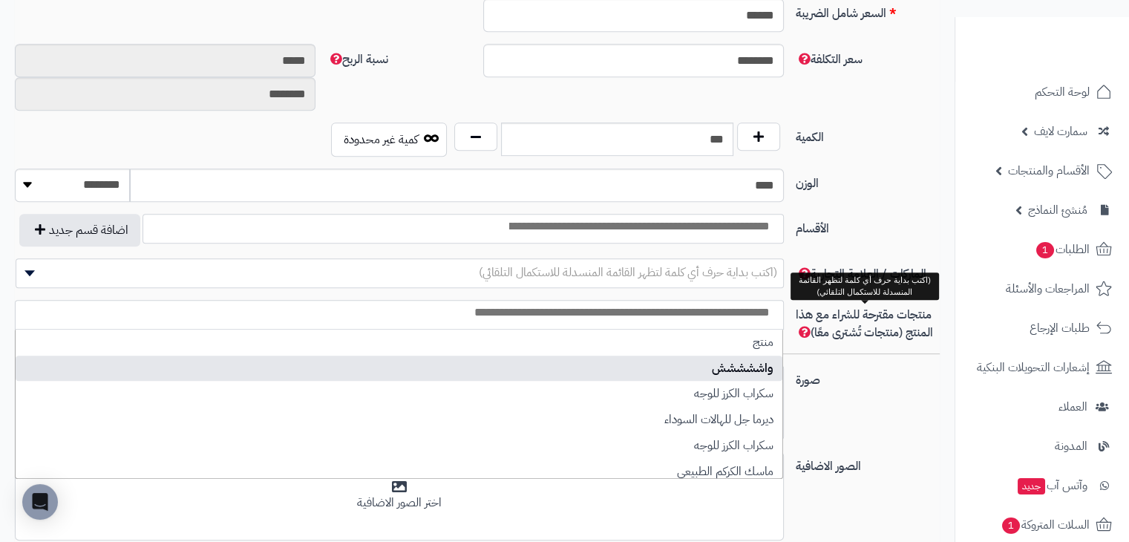
click at [888, 310] on span "منتجات مقترحة للشراء مع هذا المنتج (منتجات تُشترى معًا)" at bounding box center [864, 324] width 137 height 36
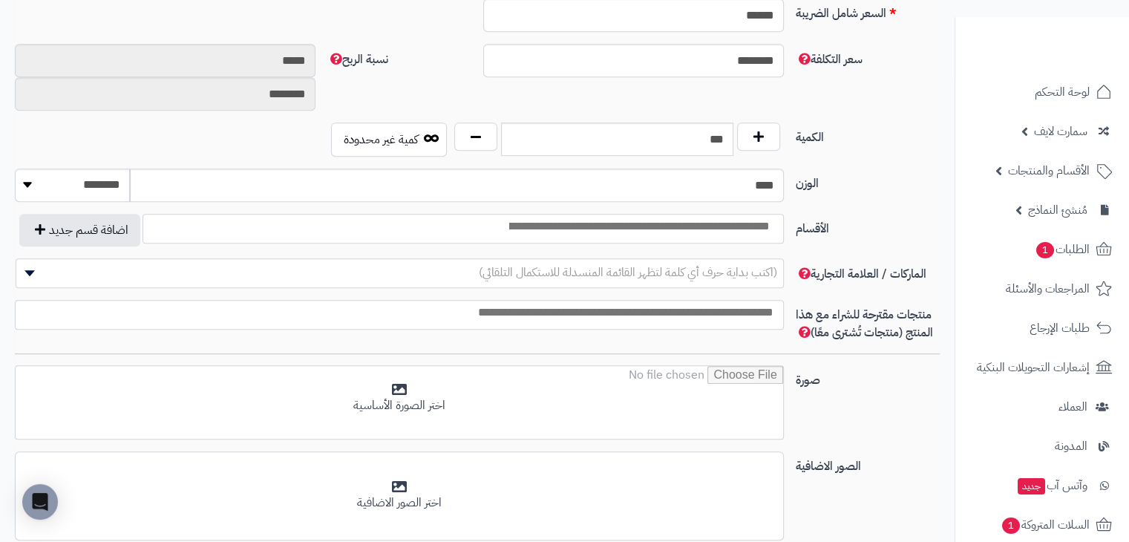
click at [746, 265] on span "(اكتب بداية حرف أي كلمة لتظهر القائمة المنسدلة للاستكمال التلقائي)" at bounding box center [628, 273] width 298 height 18
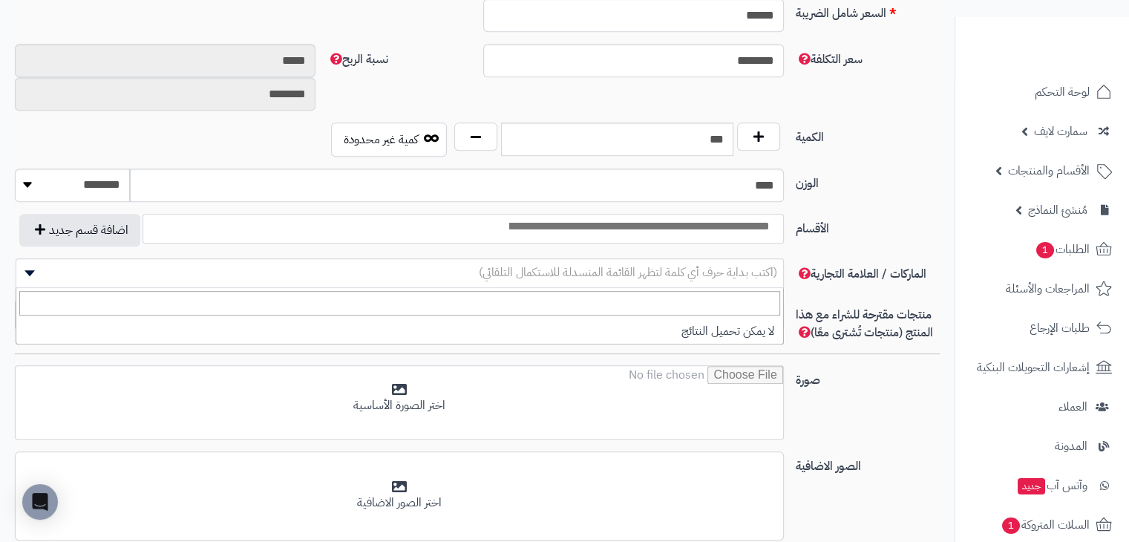
click at [867, 238] on div "**********" at bounding box center [477, 236] width 937 height 45
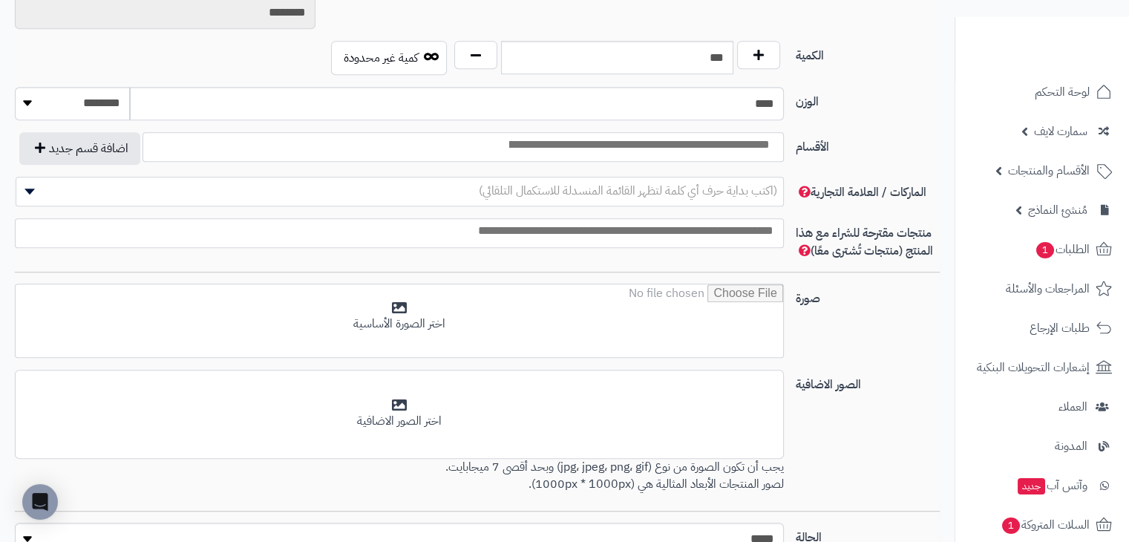
scroll to position [817, 0]
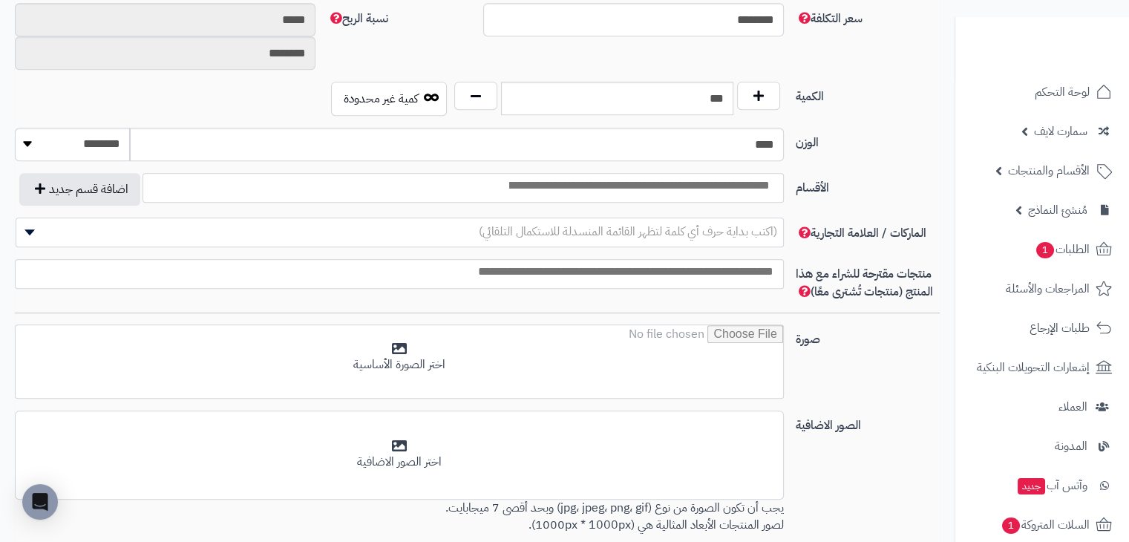
click at [692, 223] on span "(اكتب بداية حرف أي كلمة لتظهر القائمة المنسدلة للاستكمال التلقائي)" at bounding box center [628, 232] width 298 height 18
click at [920, 206] on div "**********" at bounding box center [477, 195] width 937 height 45
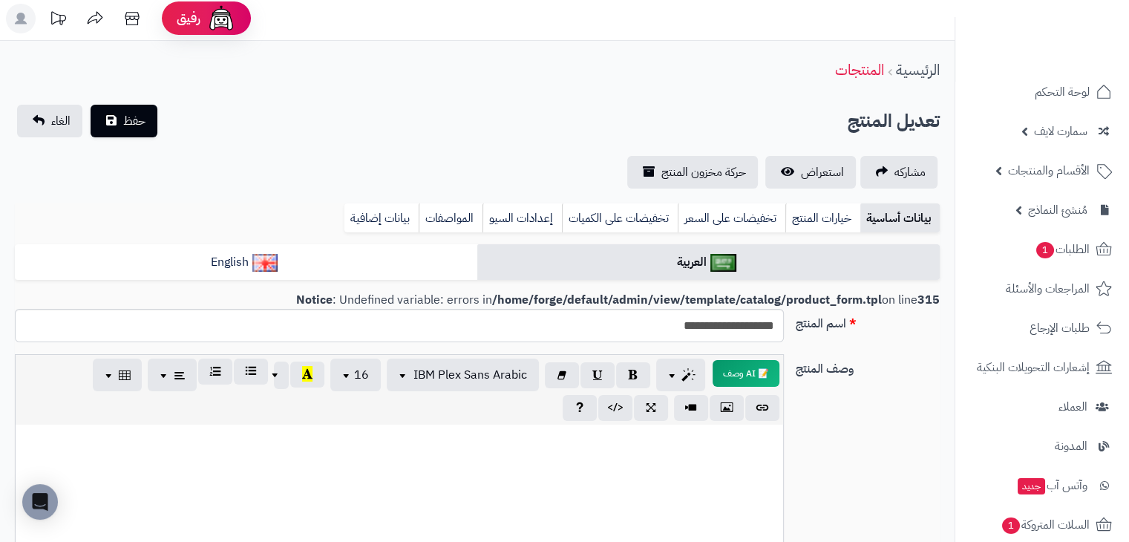
scroll to position [0, 0]
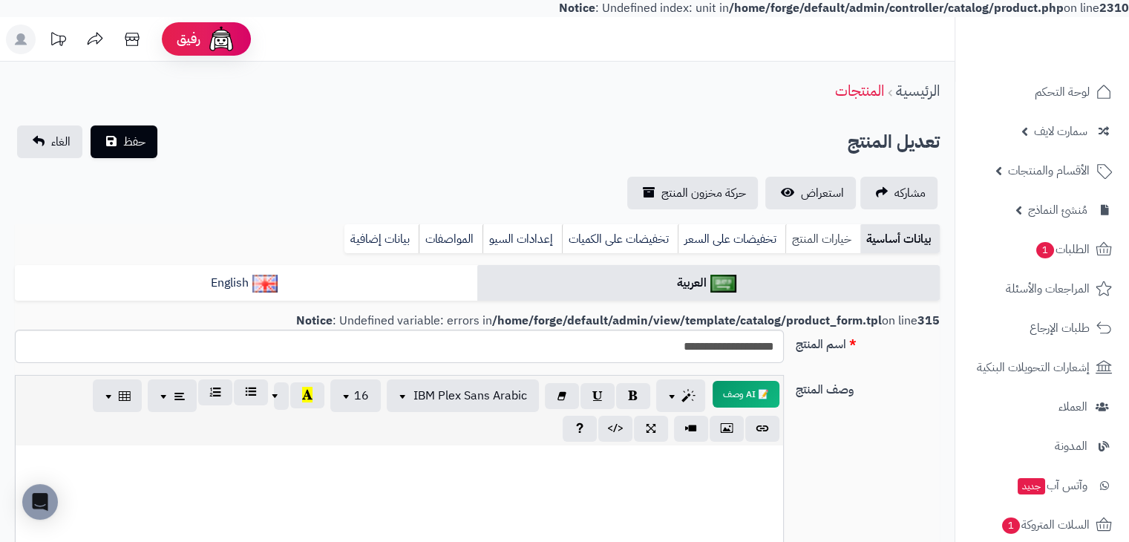
click at [823, 231] on link "خيارات المنتج" at bounding box center [823, 239] width 75 height 30
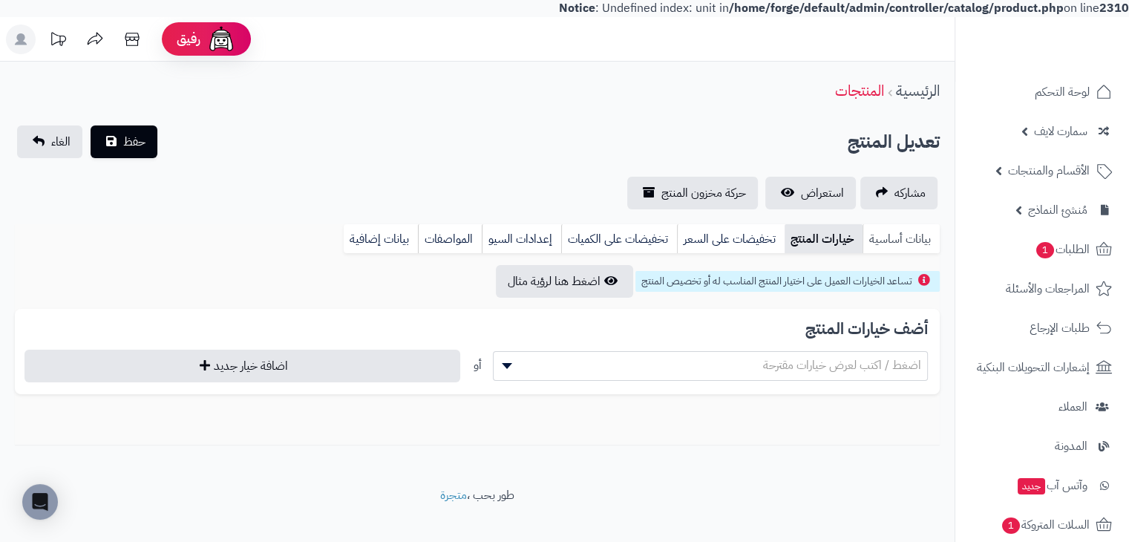
click at [935, 236] on link "بيانات أساسية" at bounding box center [901, 239] width 77 height 30
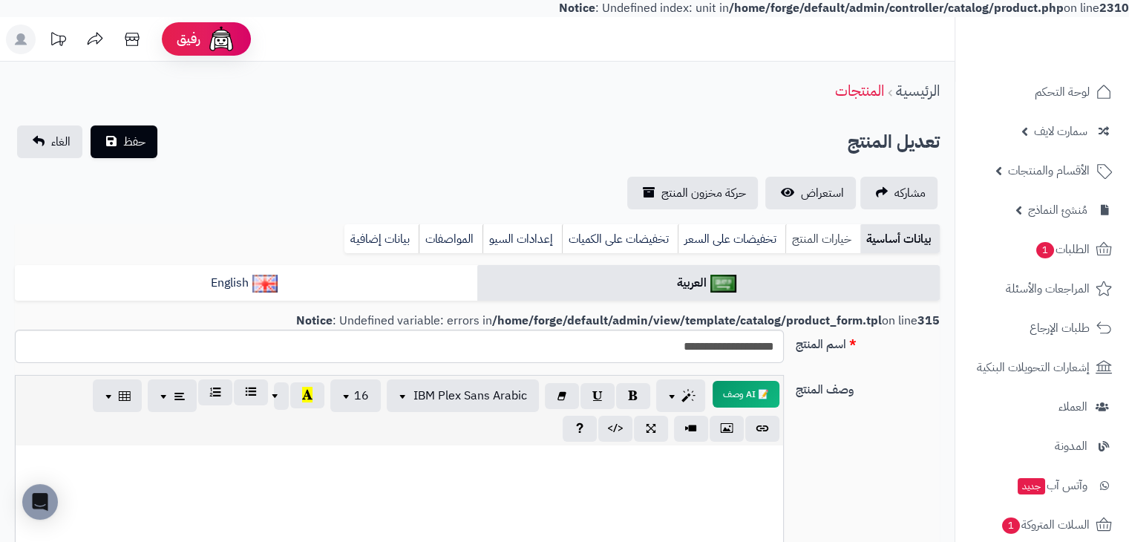
click at [817, 229] on link "خيارات المنتج" at bounding box center [823, 239] width 75 height 30
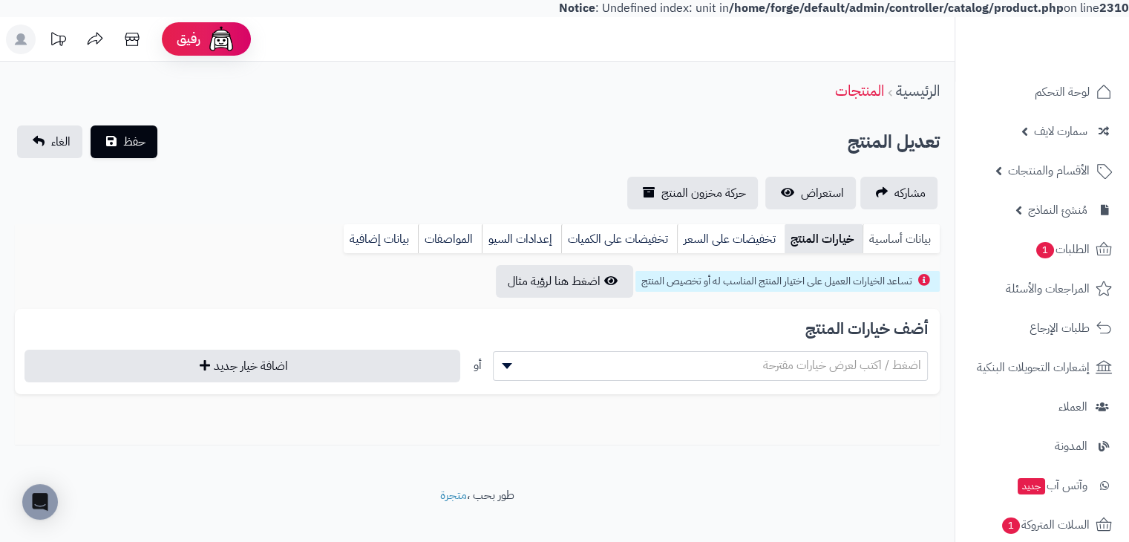
click at [888, 235] on link "بيانات أساسية" at bounding box center [901, 239] width 77 height 30
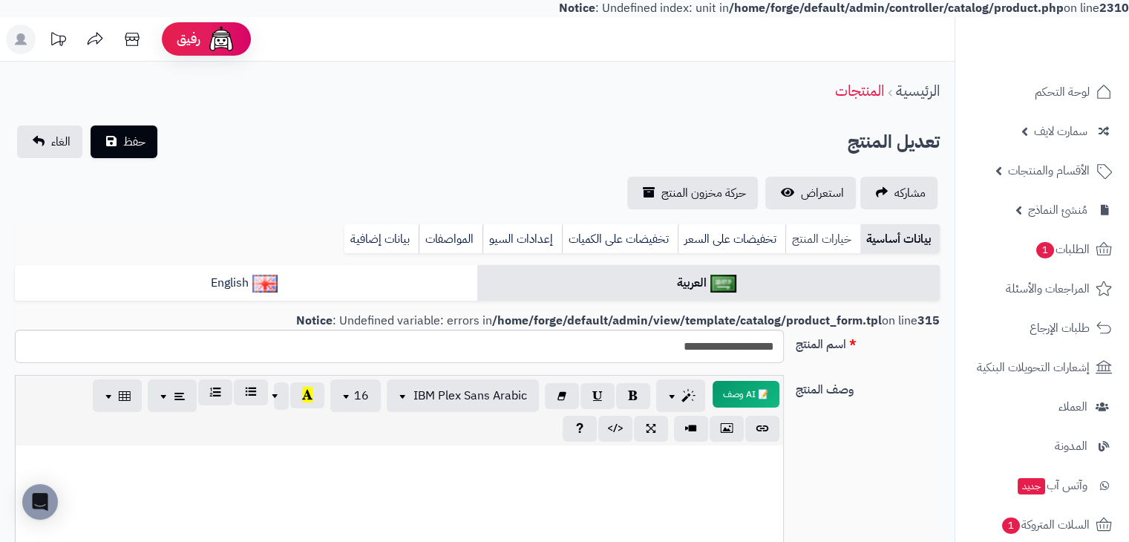
click at [846, 246] on link "خيارات المنتج" at bounding box center [823, 239] width 75 height 30
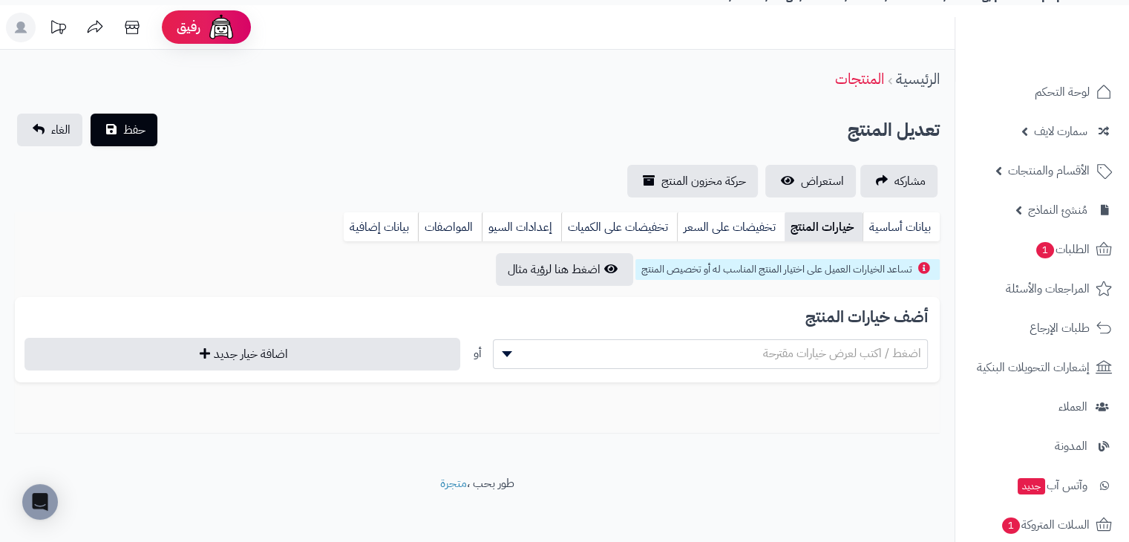
scroll to position [19, 0]
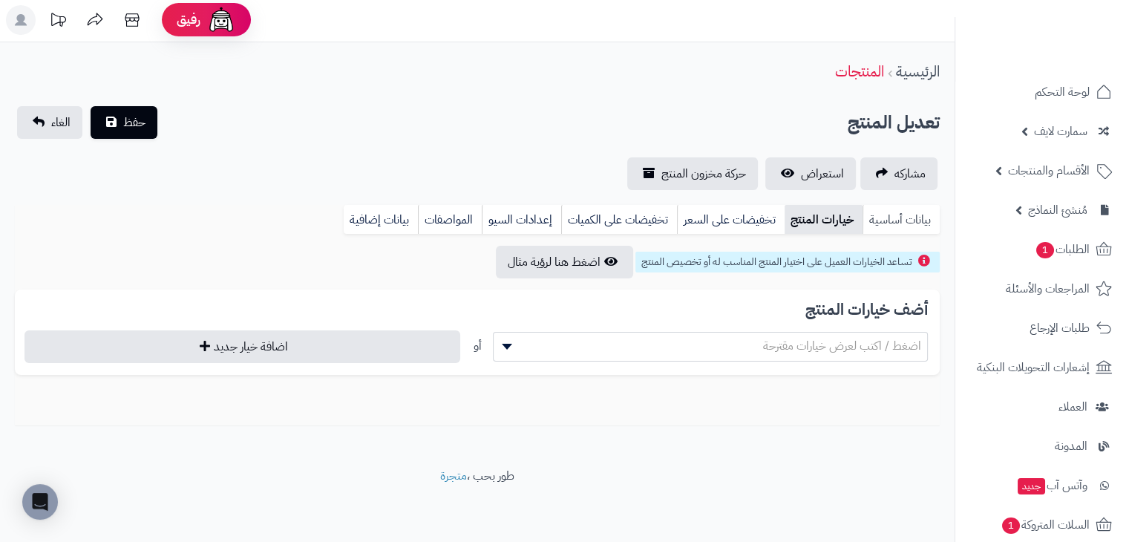
click at [883, 207] on link "بيانات أساسية" at bounding box center [901, 220] width 77 height 30
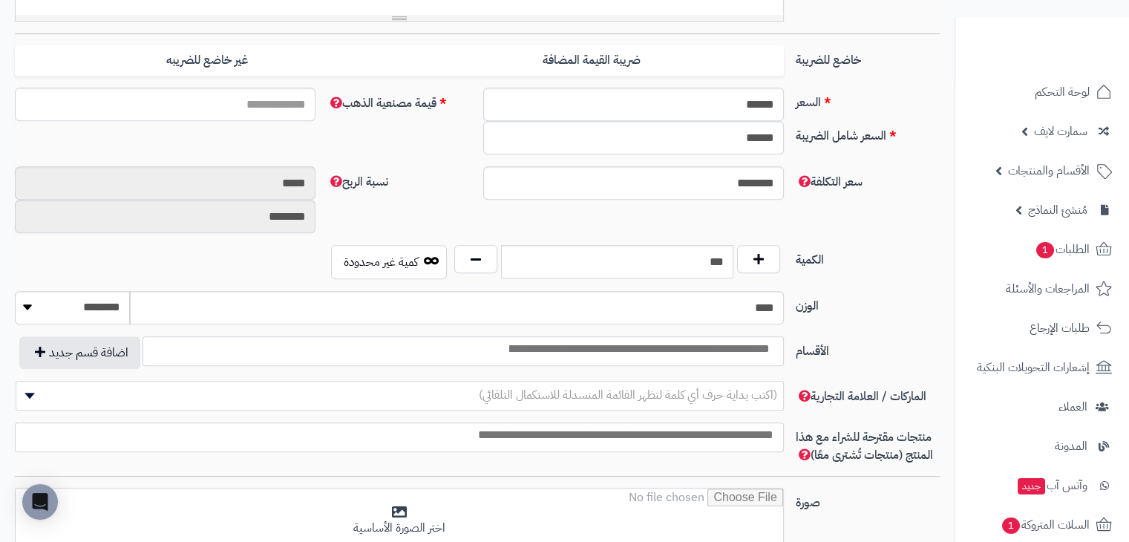
scroll to position [762, 0]
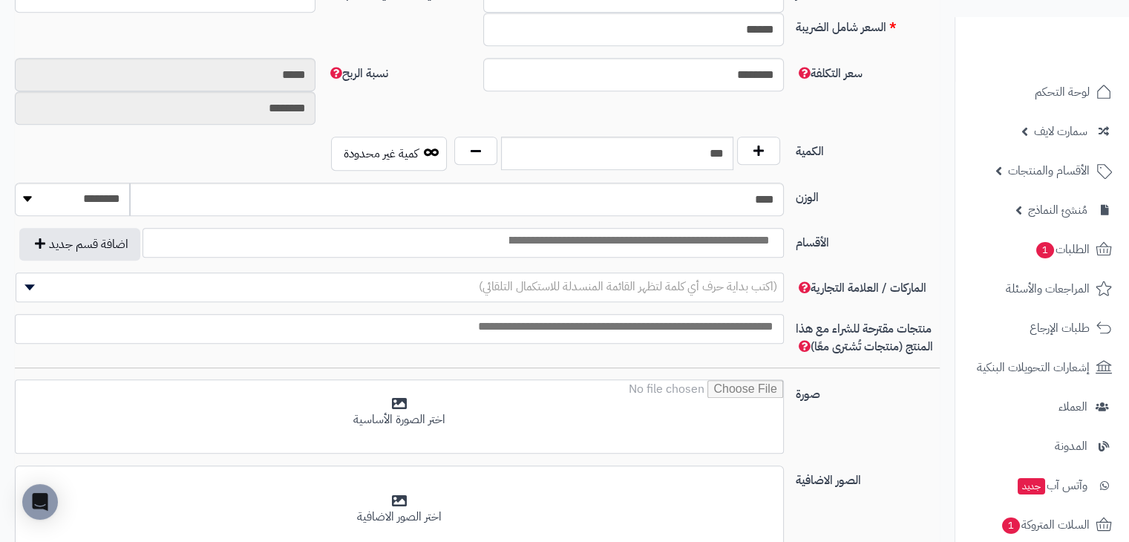
click at [743, 247] on input "search" at bounding box center [638, 240] width 282 height 17
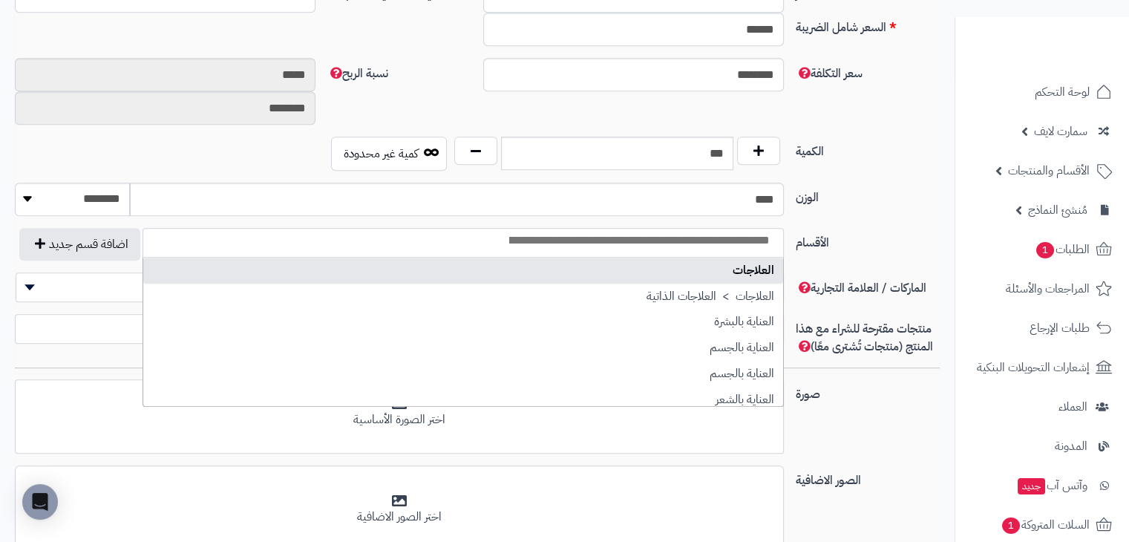
click at [858, 226] on div "الوزن **** ******** **** ***** *****" at bounding box center [477, 205] width 937 height 45
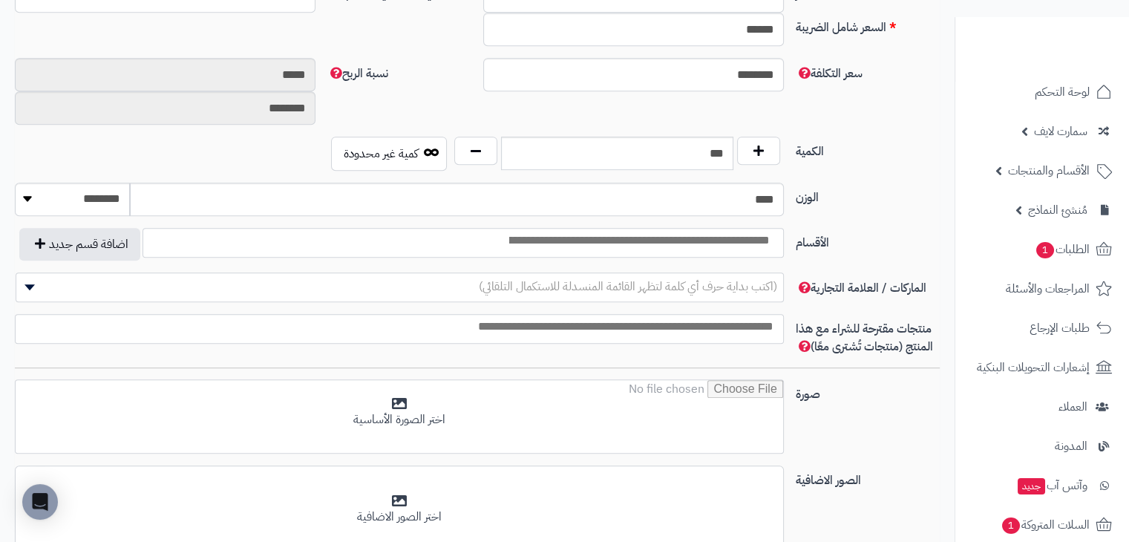
click at [737, 229] on li at bounding box center [638, 239] width 282 height 21
click at [877, 233] on label "الأقسام" at bounding box center [868, 240] width 156 height 24
click at [785, 229] on select "**********" at bounding box center [783, 227] width 1 height 1
click at [726, 278] on span "(اكتب بداية حرف أي كلمة لتظهر القائمة المنسدلة للاستكمال التلقائي)" at bounding box center [628, 287] width 298 height 18
click at [900, 249] on label "الأقسام" at bounding box center [868, 240] width 156 height 24
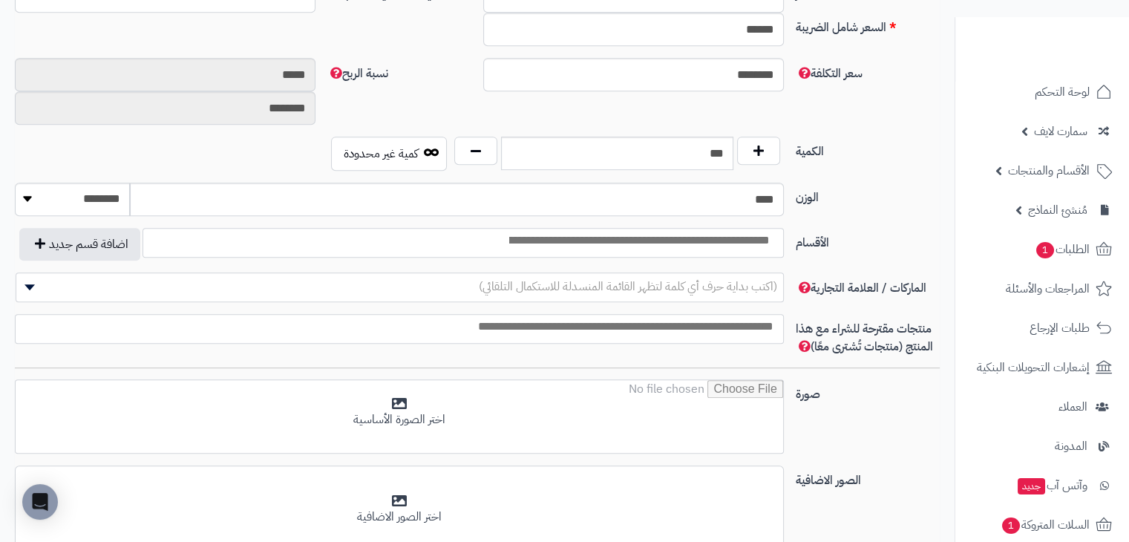
click at [785, 229] on select "**********" at bounding box center [783, 227] width 1 height 1
click at [740, 335] on span at bounding box center [399, 329] width 769 height 30
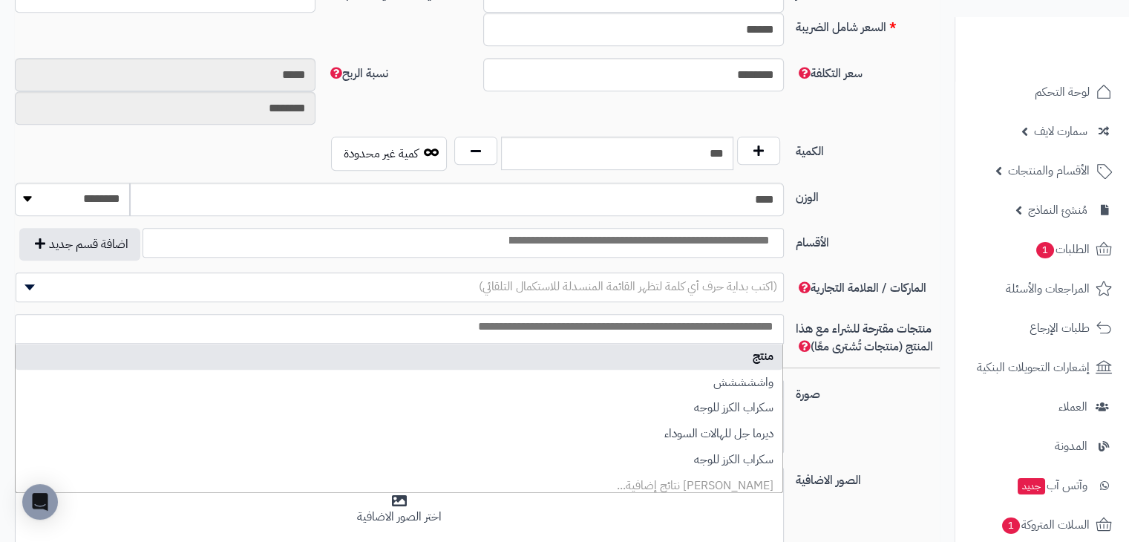
click at [892, 232] on label "الأقسام" at bounding box center [868, 240] width 156 height 24
click at [785, 229] on select "**********" at bounding box center [783, 227] width 1 height 1
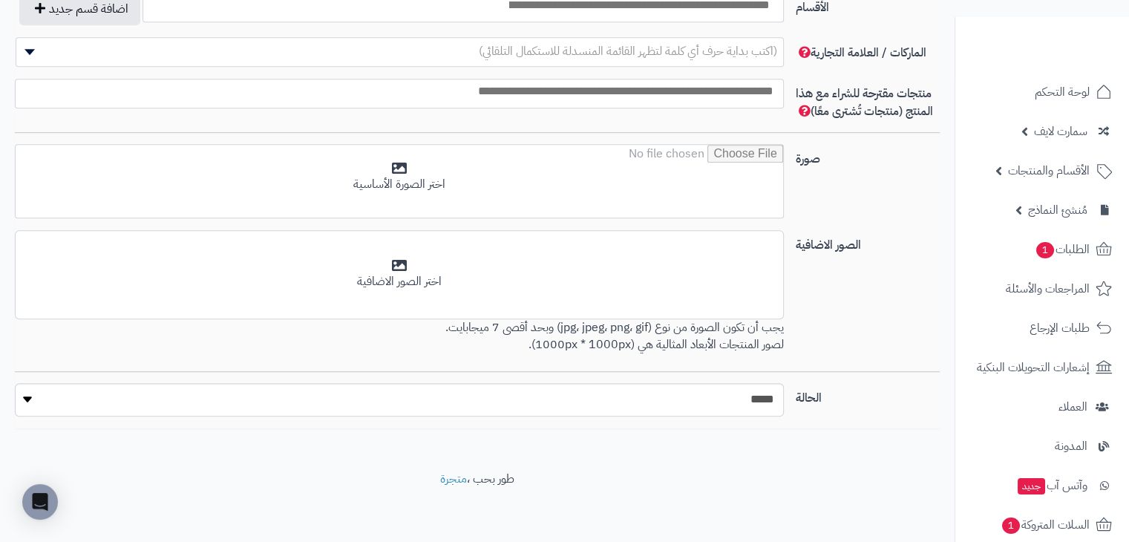
scroll to position [999, 0]
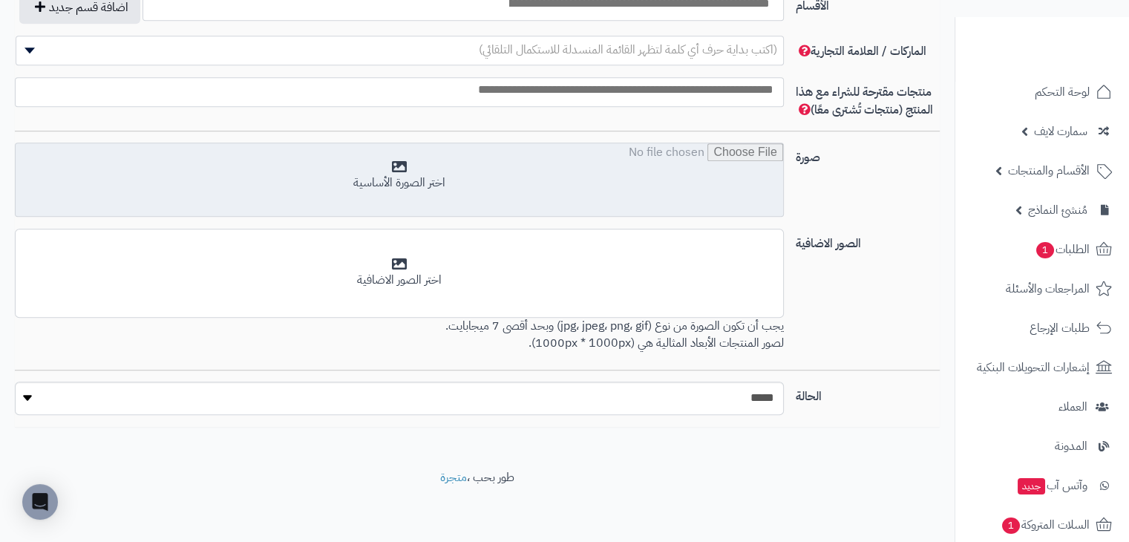
click at [671, 169] on input "file" at bounding box center [400, 180] width 768 height 74
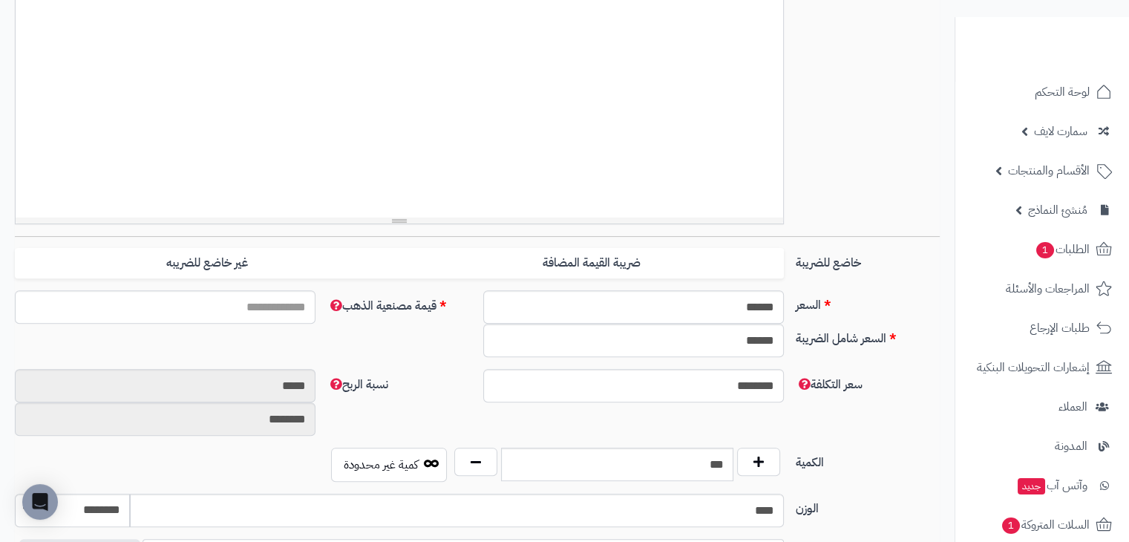
scroll to position [446, 0]
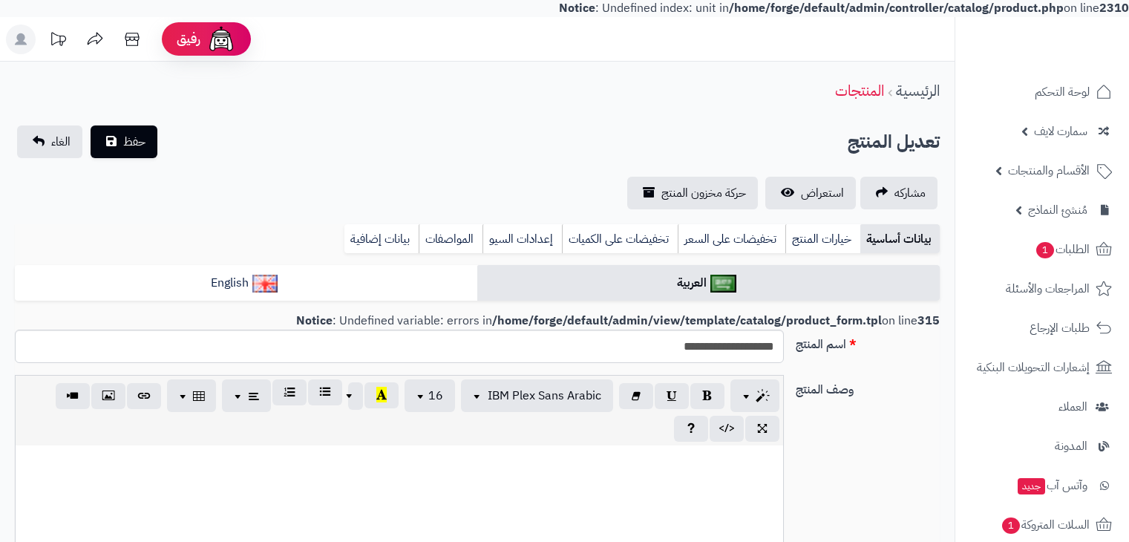
select select
